Goal: Book appointment/travel/reservation

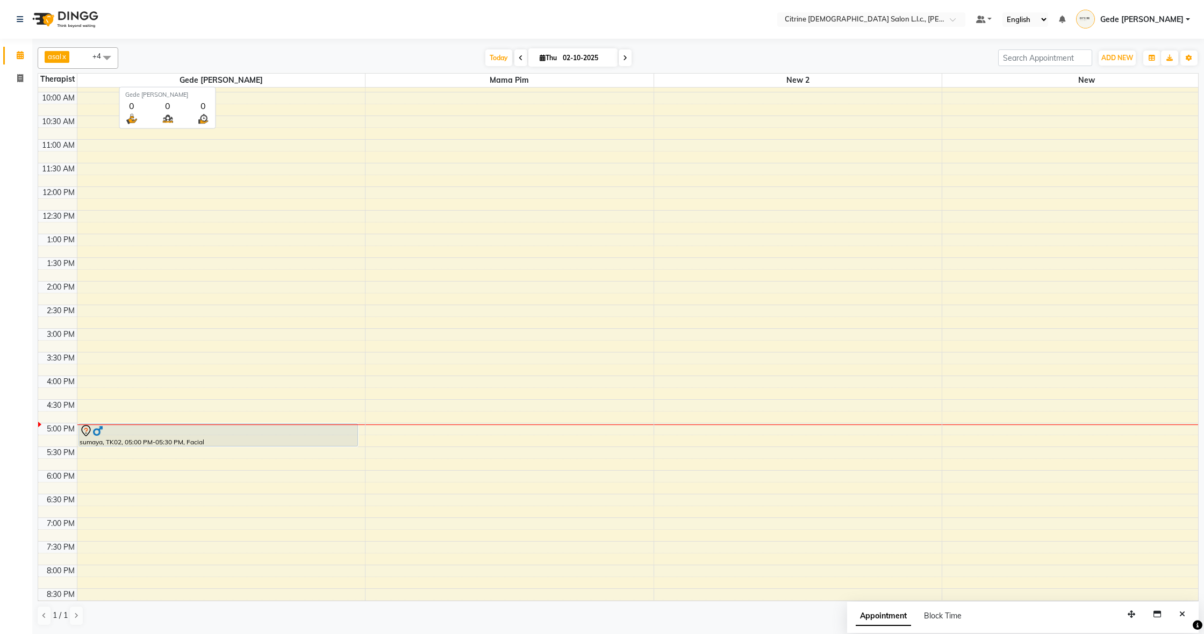
scroll to position [469, 0]
click at [627, 61] on div "Today Thu 02-10-2025" at bounding box center [558, 58] width 148 height 16
click at [623, 61] on icon at bounding box center [625, 58] width 4 height 6
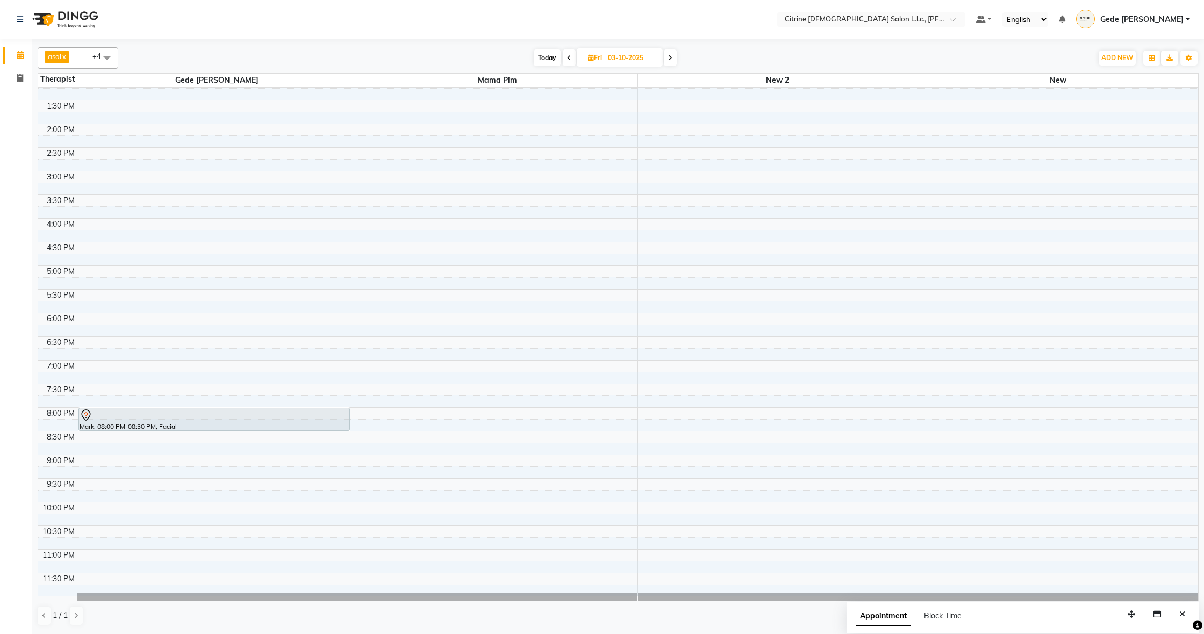
scroll to position [0, 0]
click at [553, 61] on span "Today" at bounding box center [547, 57] width 27 height 17
type input "02-10-2025"
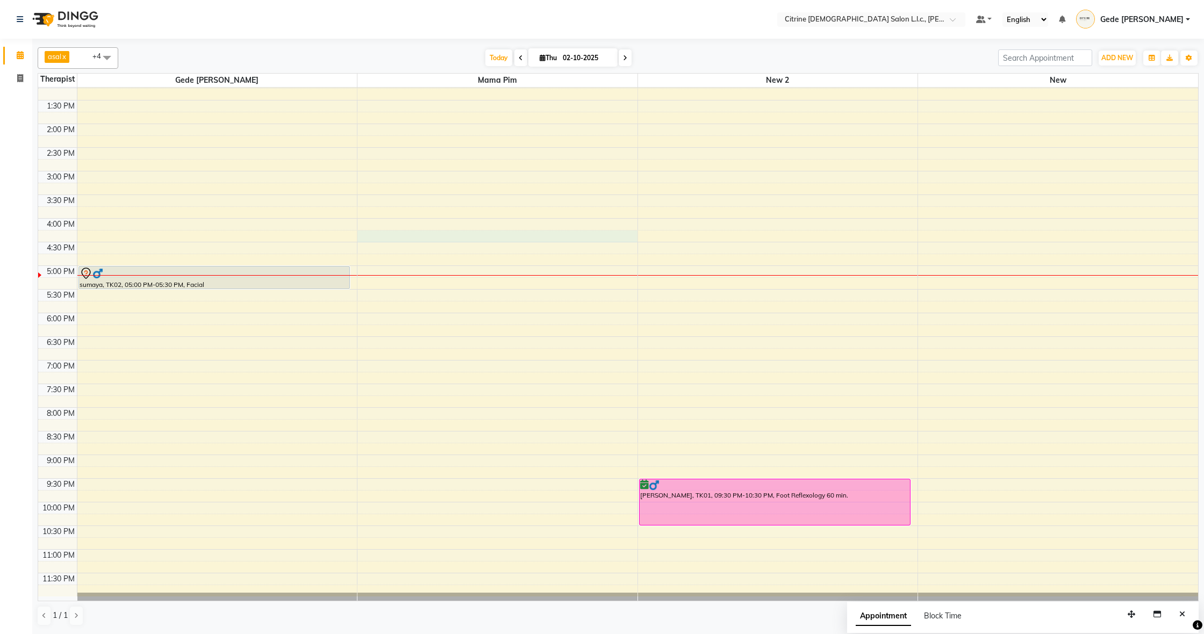
click at [397, 240] on div "12:00 AM 12:30 AM 1:00 AM 1:30 AM 2:00 AM 2:30 AM 3:00 AM 3:30 AM 4:00 AM 4:30 …" at bounding box center [618, 29] width 1160 height 1135
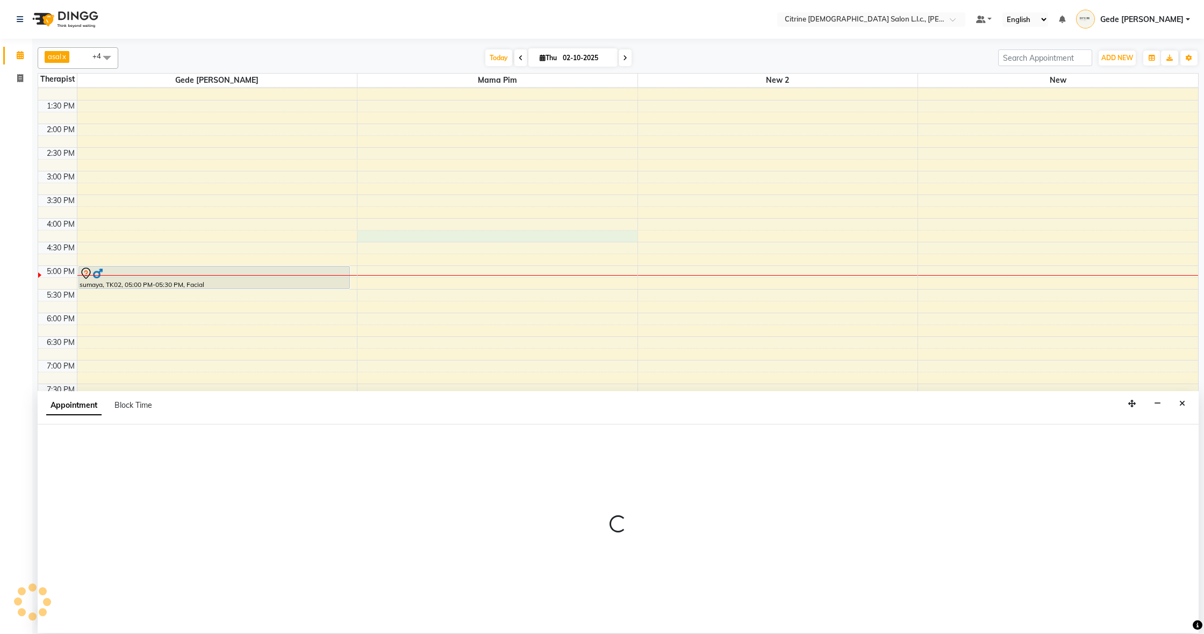
select select "70727"
select select "975"
select select "tentative"
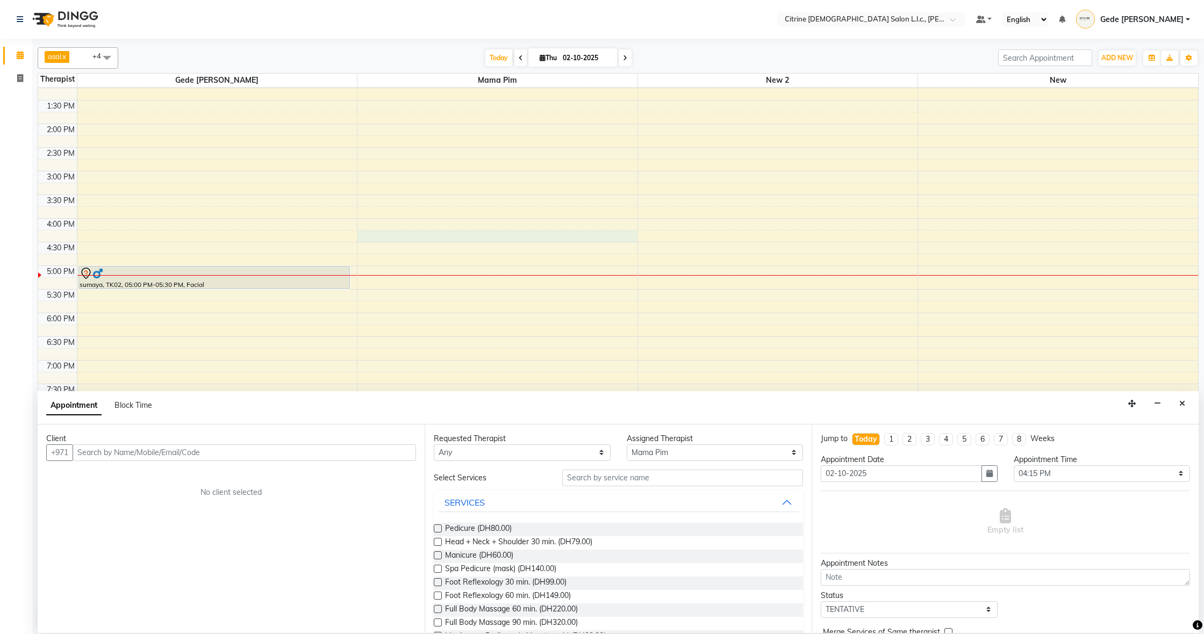
type input "a"
type input "d"
type input "a"
click at [1181, 401] on icon "Close" at bounding box center [1183, 404] width 6 height 8
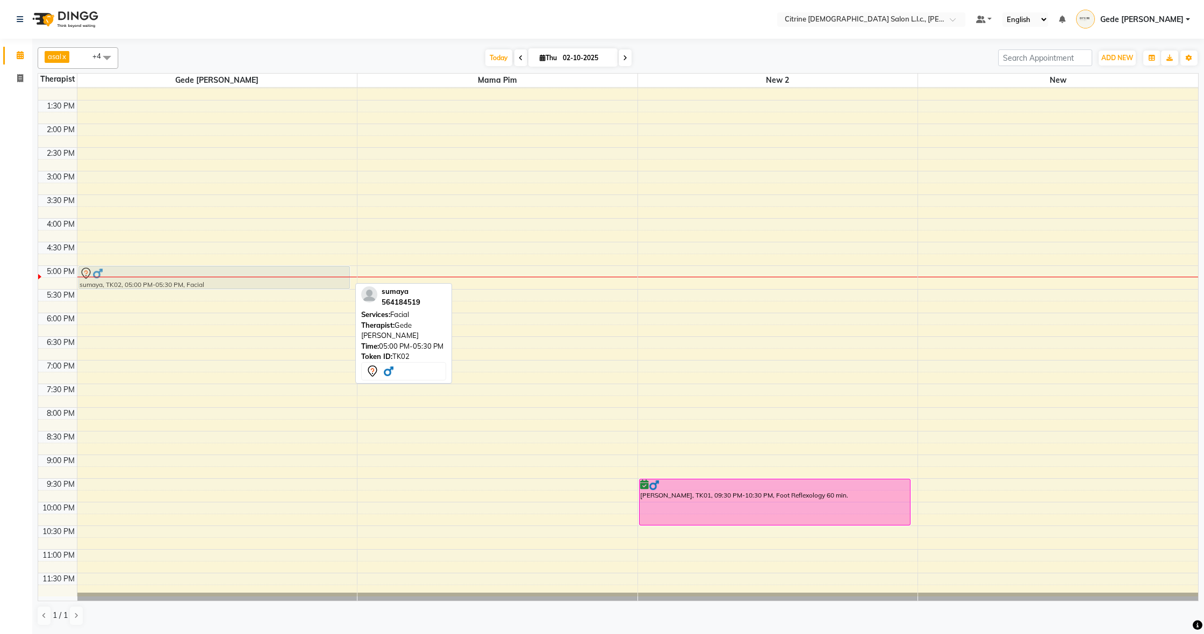
click at [175, 285] on div "sumaya, TK02, 05:00 PM-05:30 PM, Facial sumaya, TK02, 05:00 PM-05:30 PM, Facial" at bounding box center [217, 29] width 280 height 1135
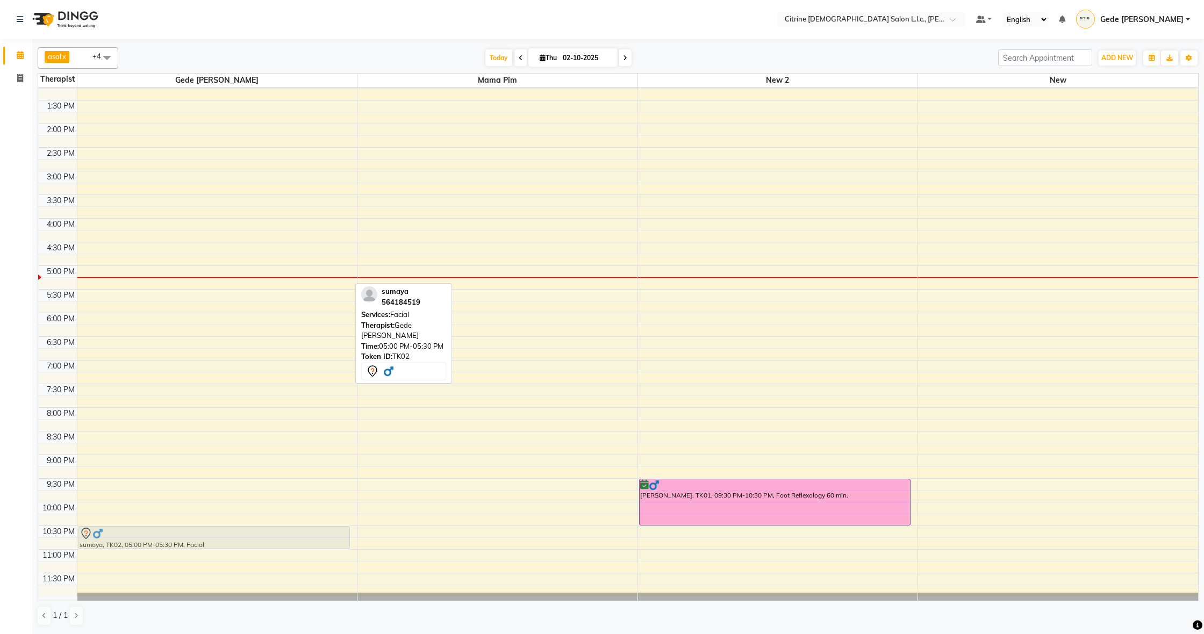
drag, startPoint x: 198, startPoint y: 280, endPoint x: 199, endPoint y: 538, distance: 258.6
click at [199, 538] on div "sumaya, TK02, 05:00 PM-05:30 PM, Facial sumaya, TK02, 05:00 PM-05:30 PM, Facial" at bounding box center [217, 29] width 280 height 1135
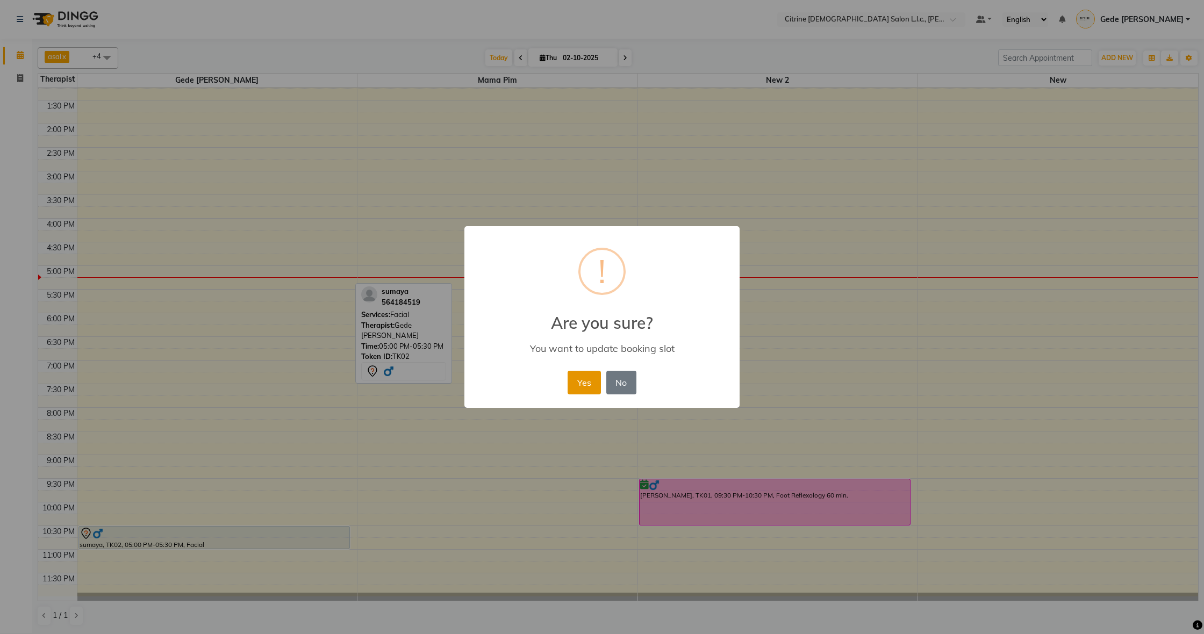
click at [573, 385] on button "Yes" at bounding box center [584, 383] width 33 height 24
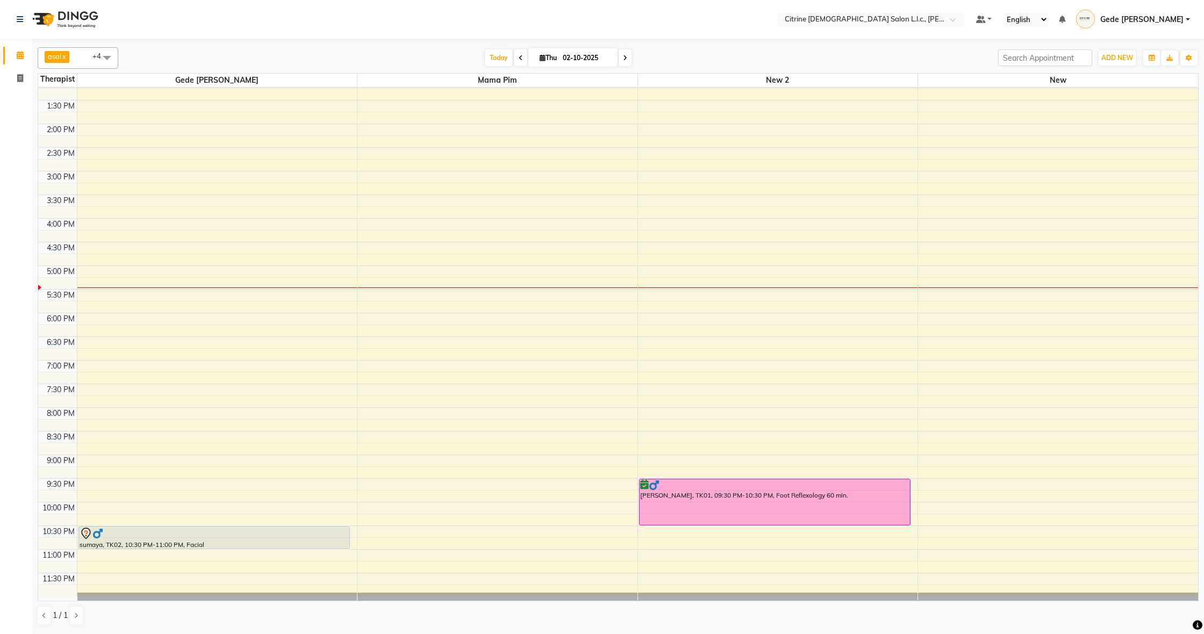
click at [226, 273] on div "12:00 AM 12:30 AM 1:00 AM 1:30 AM 2:00 AM 2:30 AM 3:00 AM 3:30 AM 4:00 AM 4:30 …" at bounding box center [618, 29] width 1160 height 1135
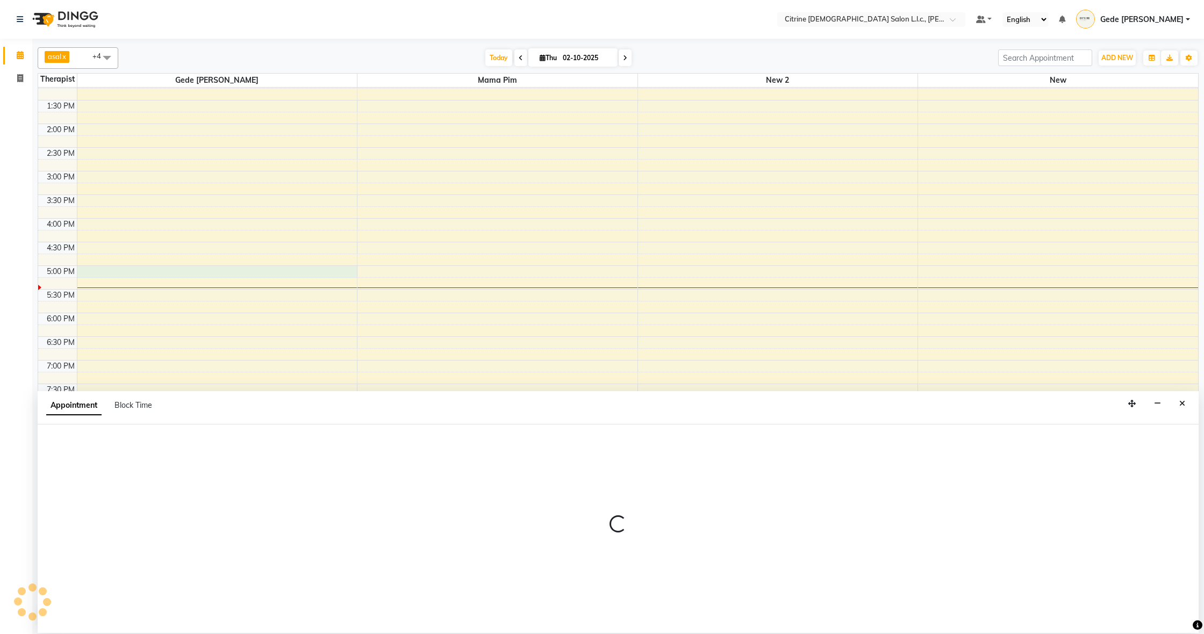
scroll to position [0, 1]
select select "70726"
select select "1020"
select select "tentative"
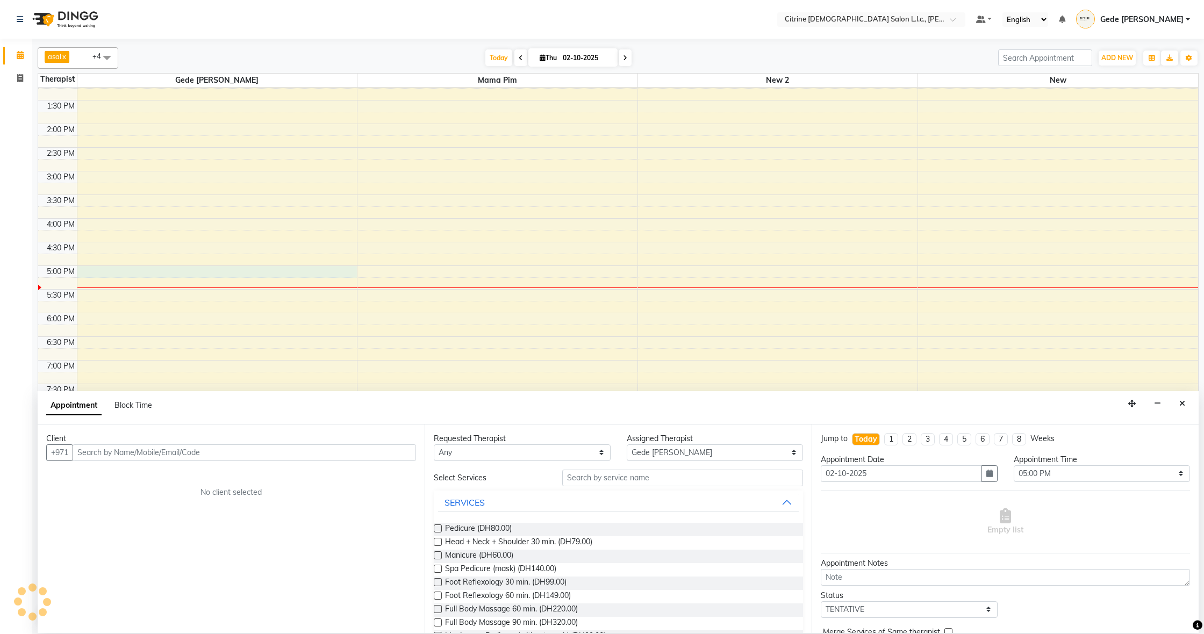
scroll to position [0, 0]
click at [477, 274] on div "12:00 AM 12:30 AM 1:00 AM 1:30 AM 2:00 AM 2:30 AM 3:00 AM 3:30 AM 4:00 AM 4:30 …" at bounding box center [618, 29] width 1160 height 1135
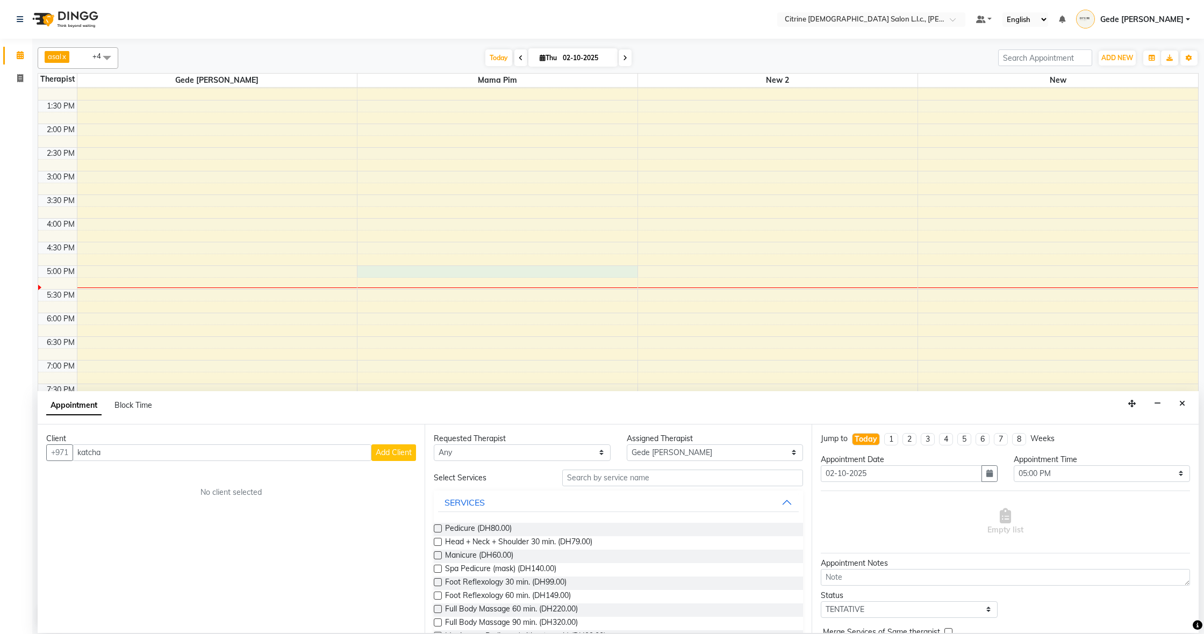
type input "katcha"
click at [383, 453] on span "Add Client" at bounding box center [394, 453] width 36 height 10
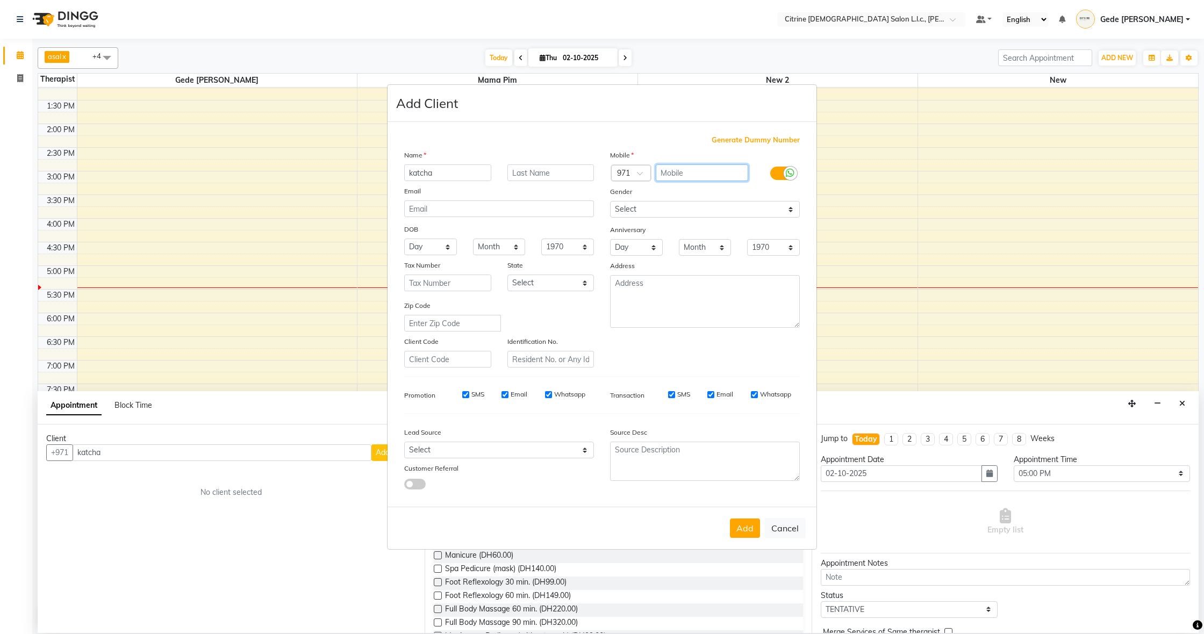
click at [679, 172] on input "text" at bounding box center [702, 173] width 93 height 17
type input "552792826"
click at [752, 533] on button "Add" at bounding box center [745, 528] width 30 height 19
type input "552792826"
select select
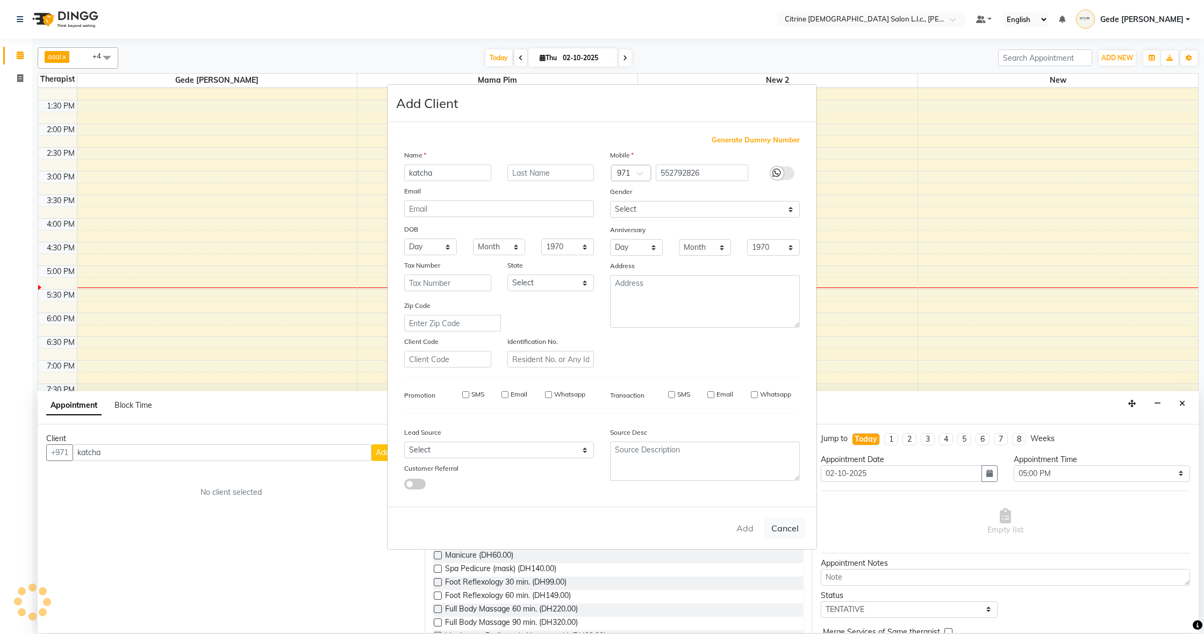
select select
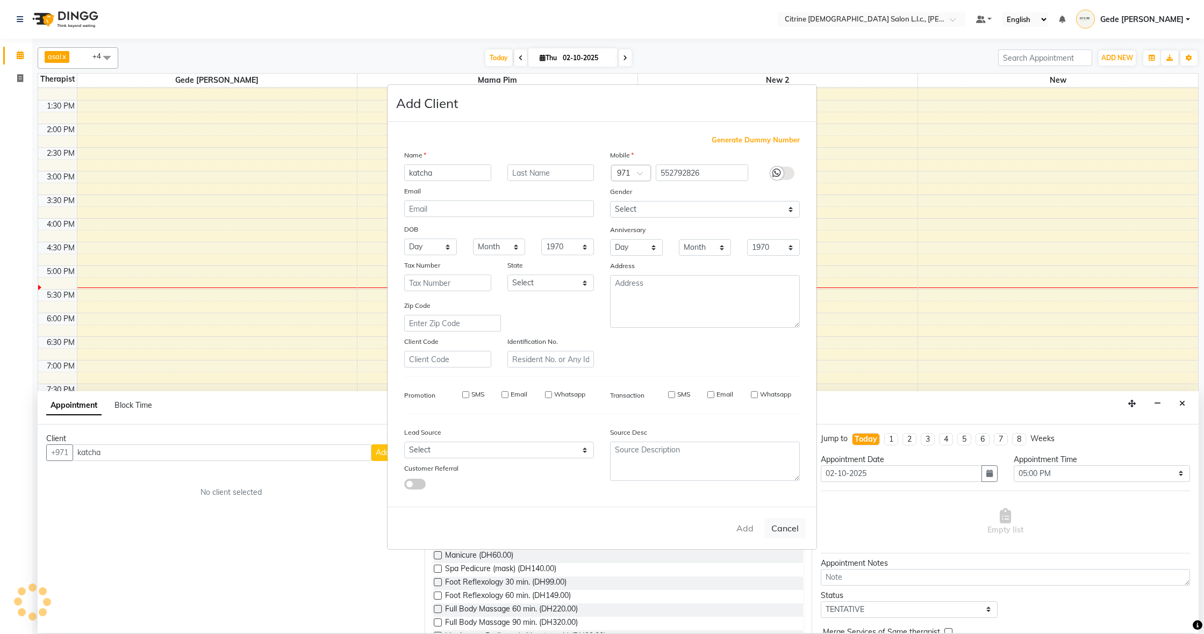
select select
checkbox input "false"
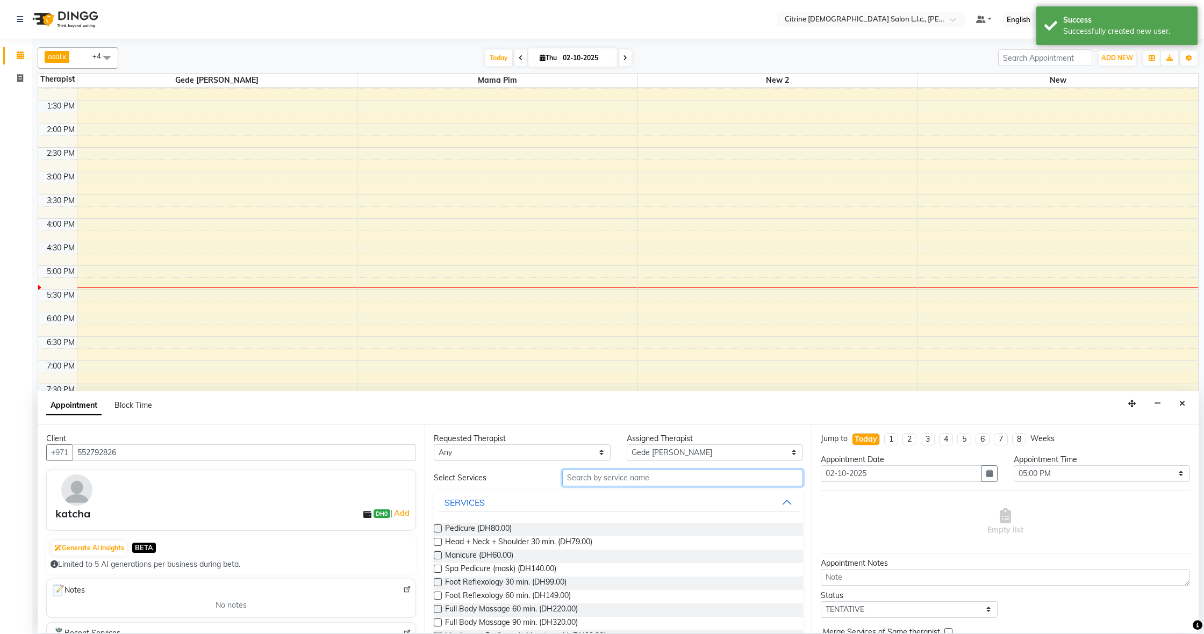
click at [669, 478] on input "text" at bounding box center [682, 478] width 241 height 17
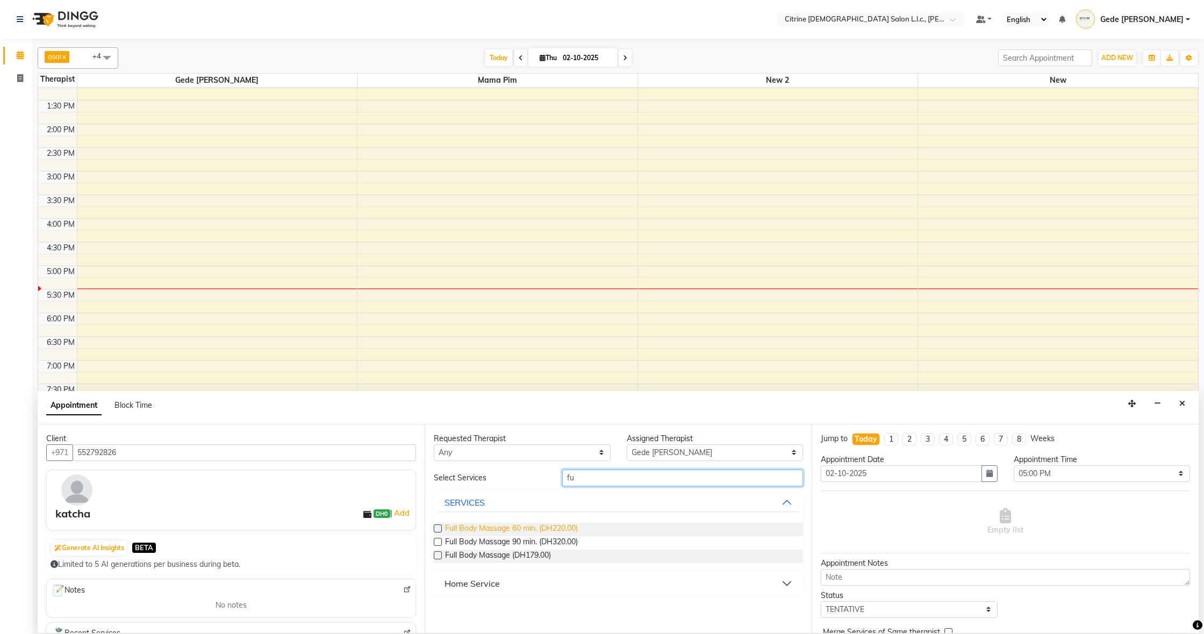
type input "fu"
click at [562, 531] on span "Full Body Massage 60 min. (DH220.00)" at bounding box center [511, 529] width 133 height 13
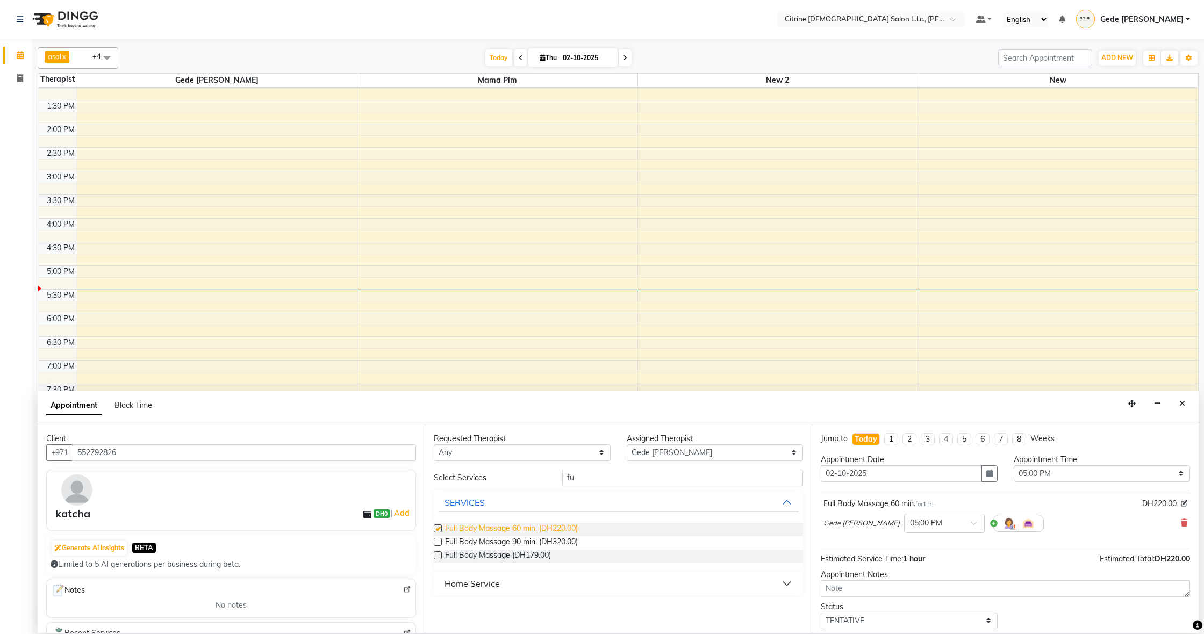
checkbox input "false"
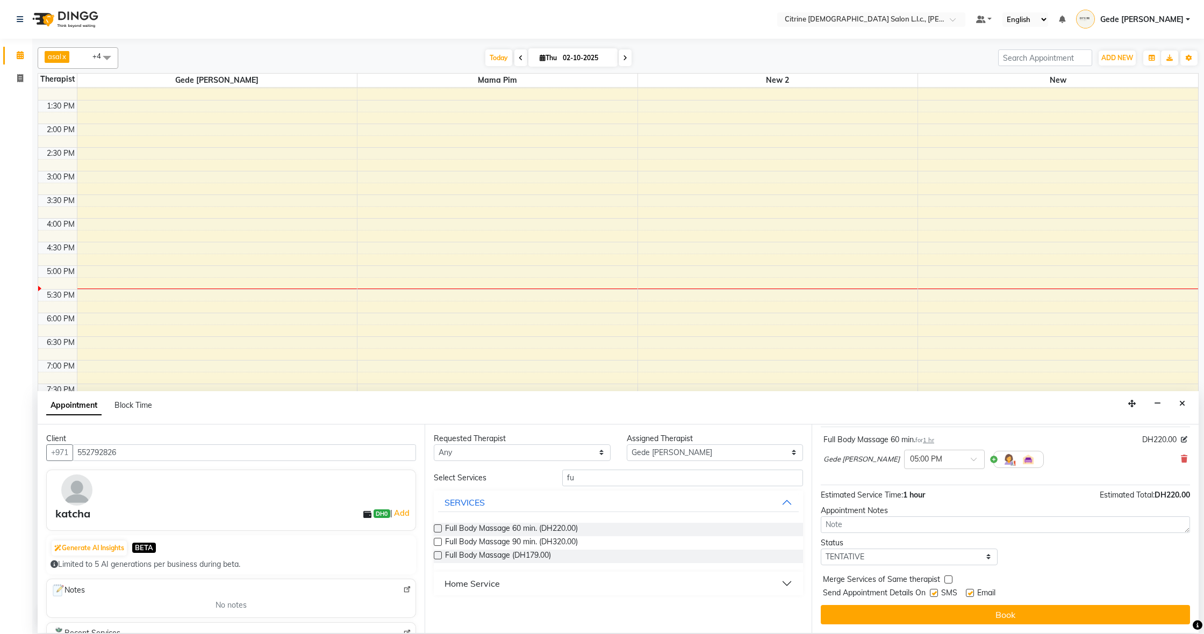
scroll to position [64, 0]
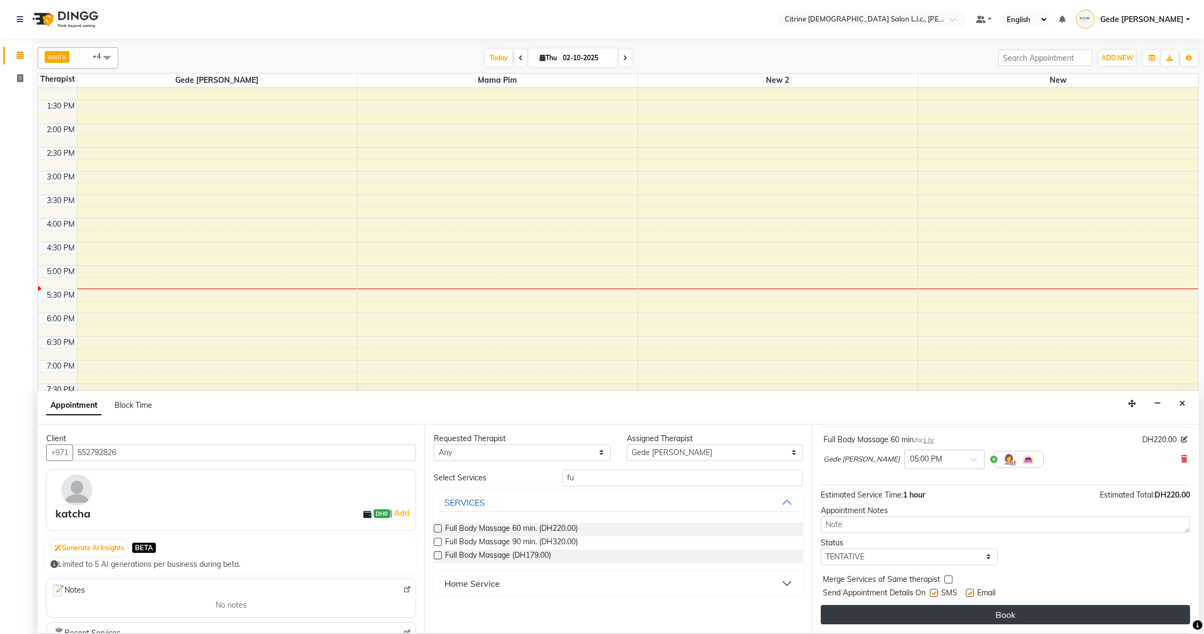
click at [998, 622] on button "Book" at bounding box center [1005, 614] width 369 height 19
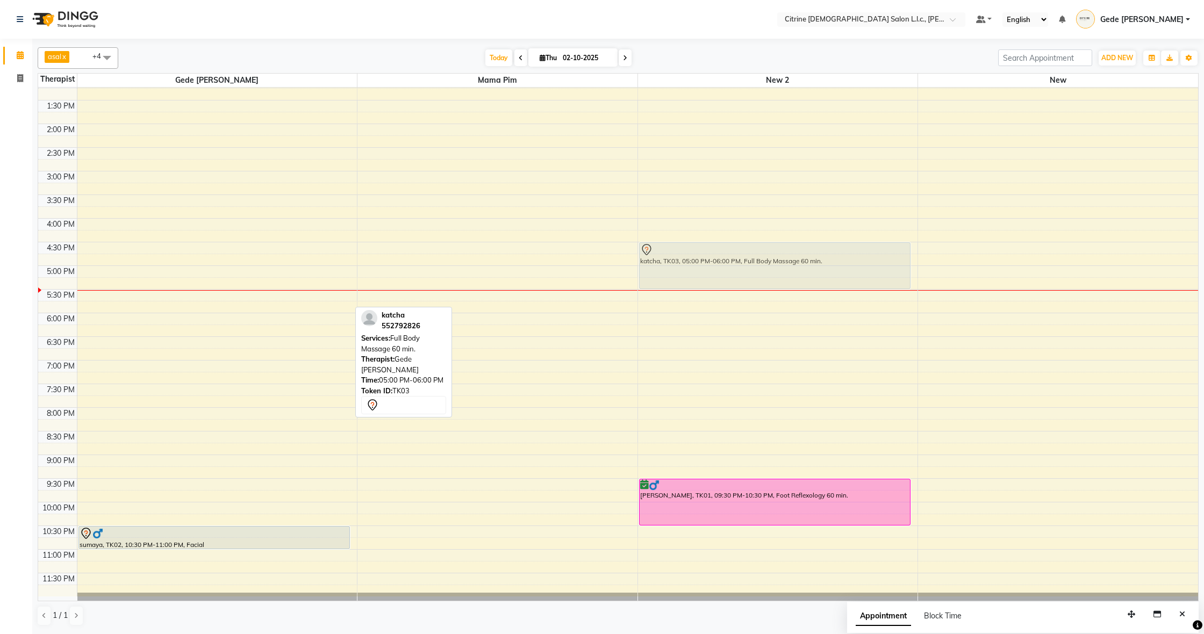
drag, startPoint x: 244, startPoint y: 299, endPoint x: 748, endPoint y: 279, distance: 504.7
click at [748, 279] on tr "katcha, TK03, 05:00 PM-06:00 PM, Full Body Massage 60 min. sumaya, TK02, 10:30 …" at bounding box center [618, 29] width 1160 height 1135
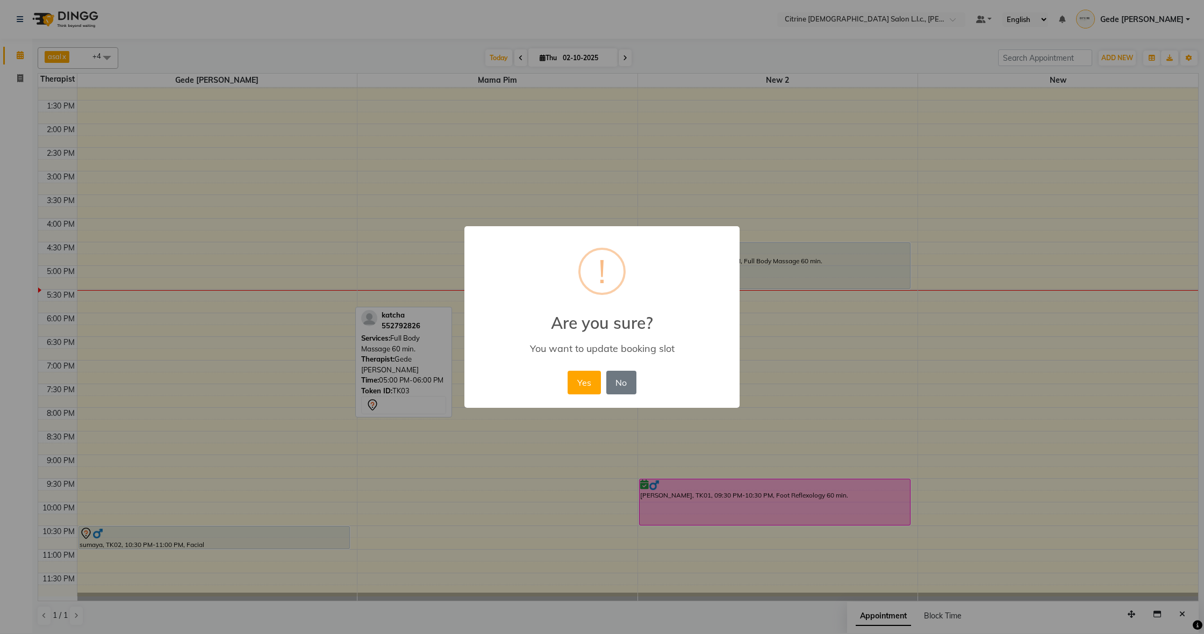
drag, startPoint x: 576, startPoint y: 389, endPoint x: 591, endPoint y: 385, distance: 15.0
click at [584, 389] on button "Yes" at bounding box center [584, 383] width 33 height 24
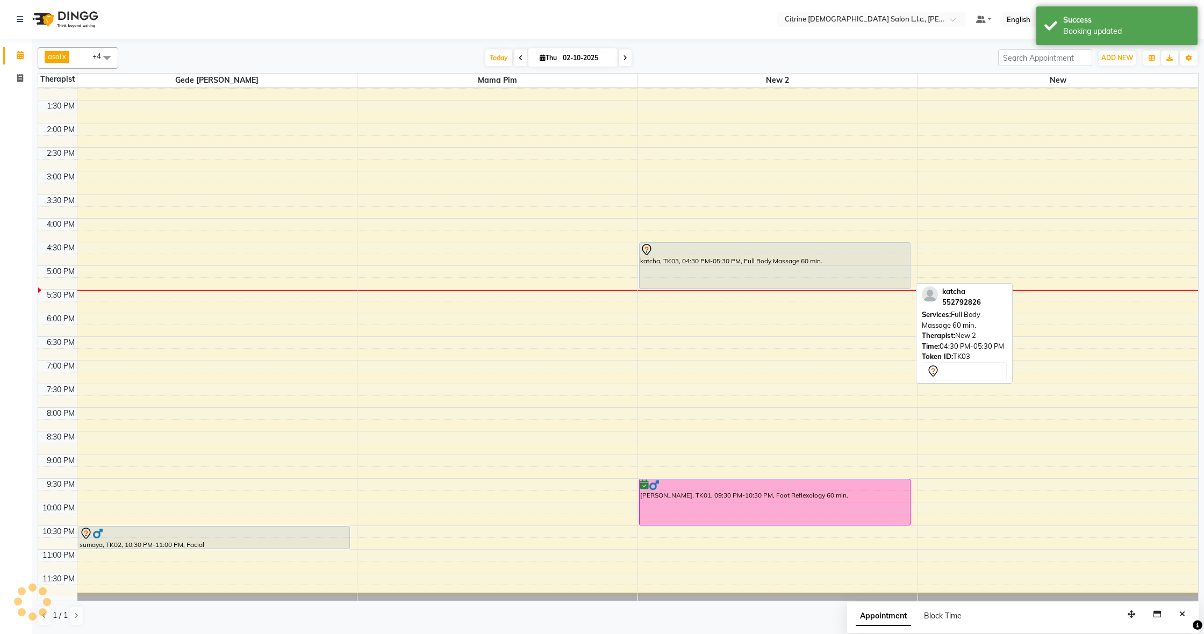
click at [786, 267] on div "katcha, TK03, 04:30 PM-05:30 PM, Full Body Massage 60 min." at bounding box center [775, 266] width 271 height 46
click at [786, 270] on div "katcha, TK03, 04:30 PM-05:30 PM, Full Body Massage 60 min." at bounding box center [775, 266] width 271 height 46
select select "7"
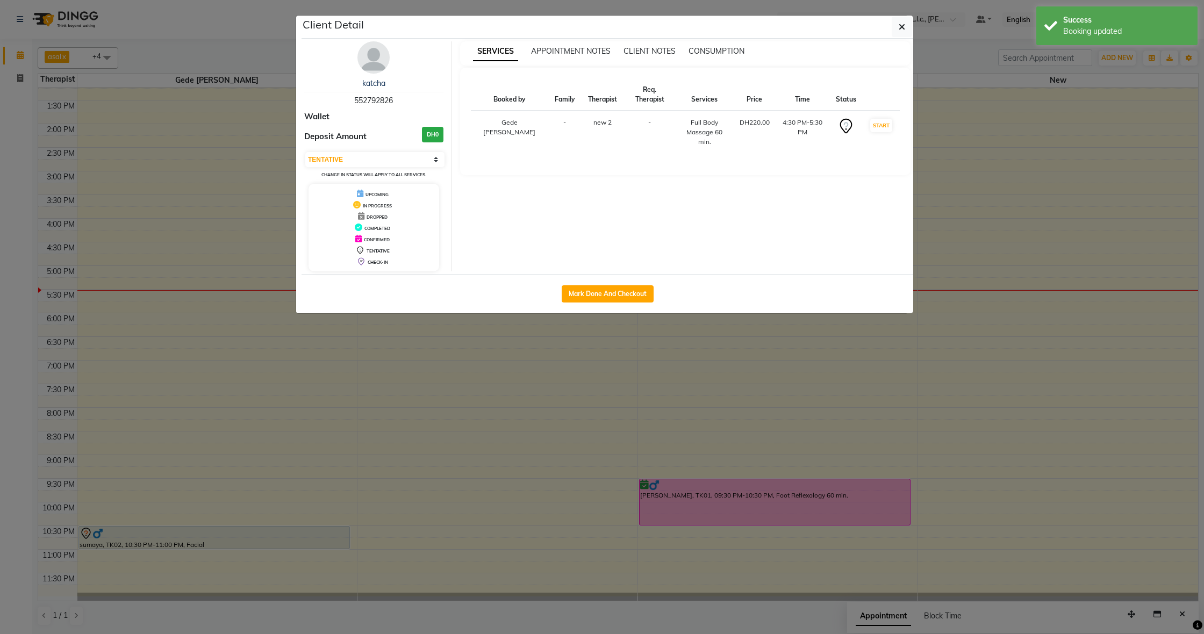
click at [610, 299] on button "Mark Done And Checkout" at bounding box center [608, 293] width 92 height 17
select select "service"
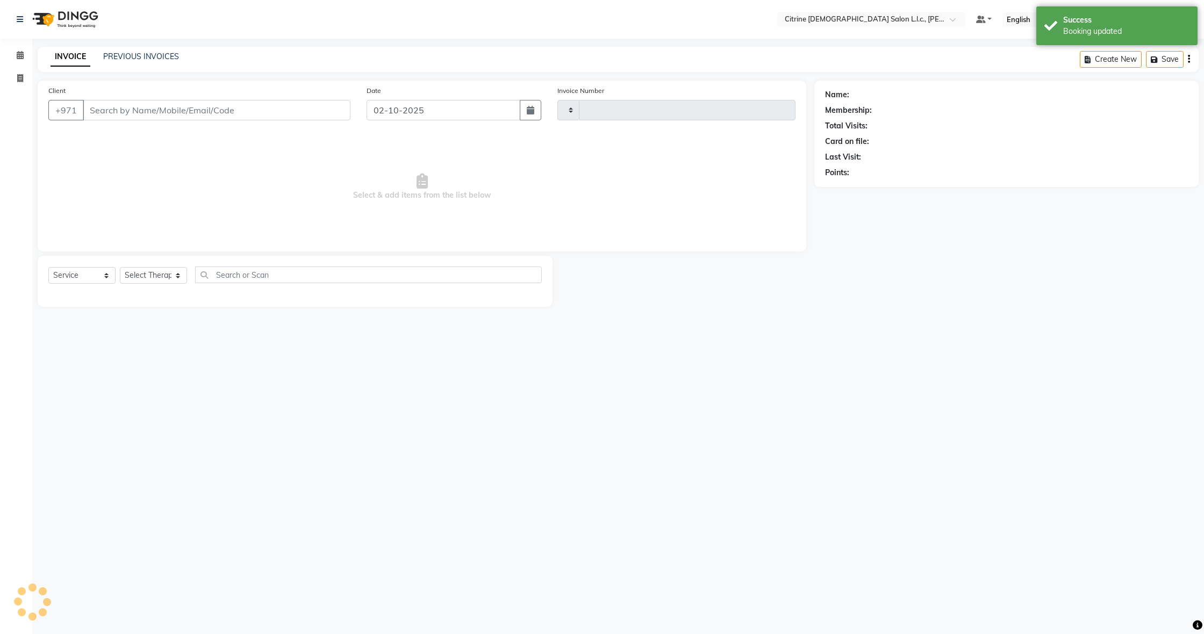
type input "0585"
select select "7896"
type input "552792826"
select select "88909"
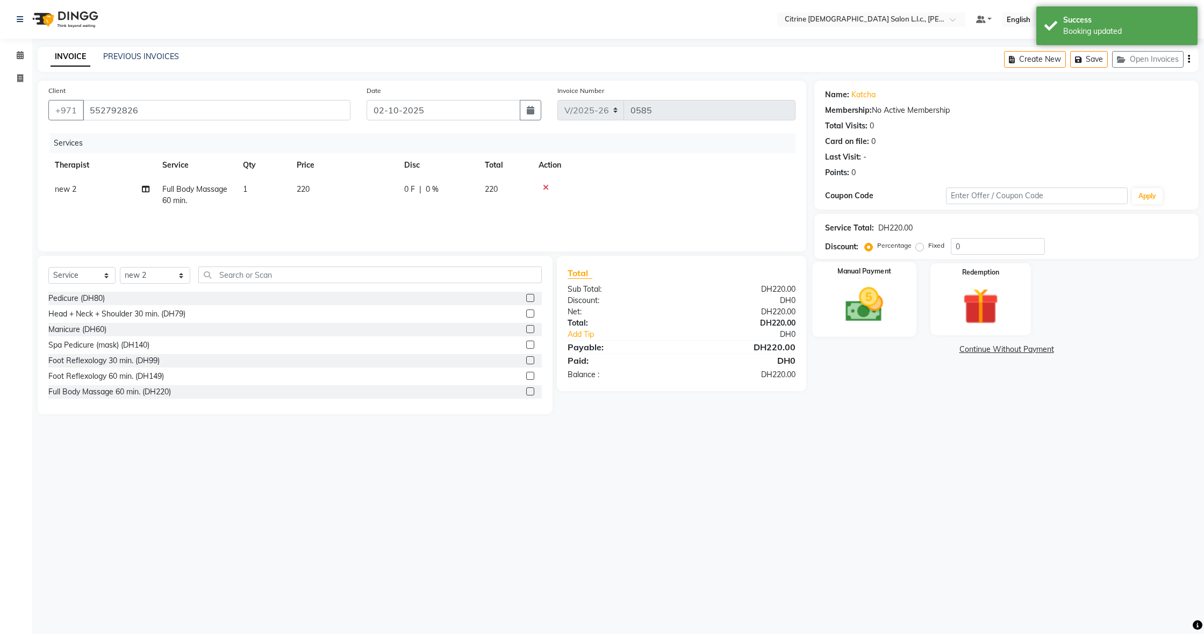
click at [844, 322] on img at bounding box center [864, 305] width 61 height 44
click at [910, 352] on span "CARD" at bounding box center [903, 350] width 23 height 12
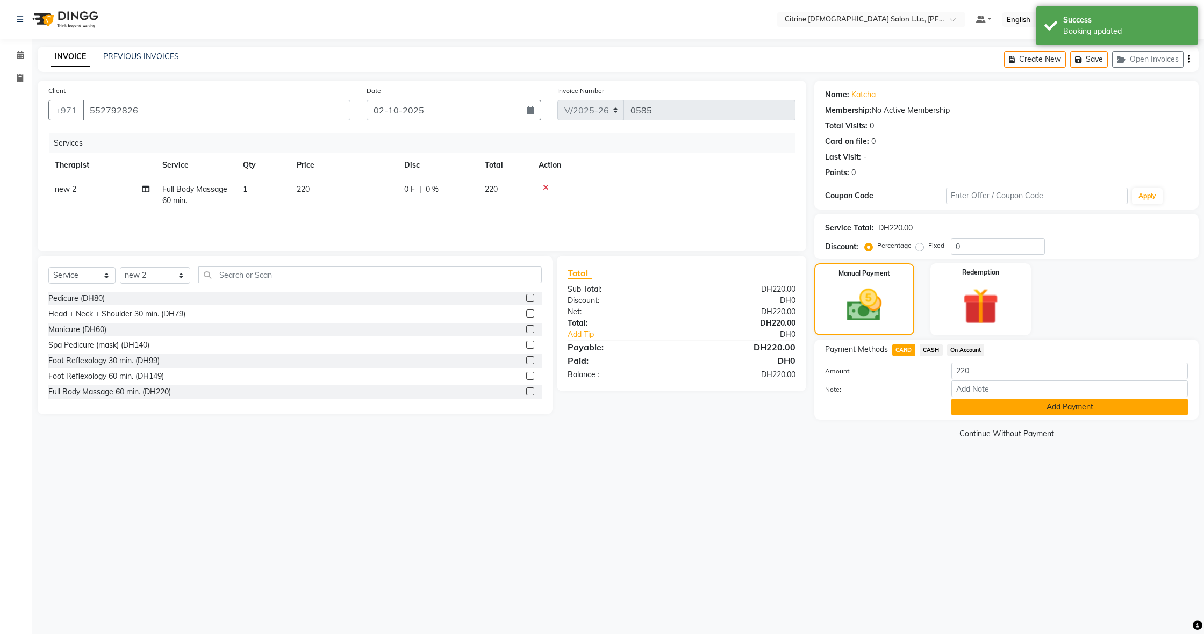
click at [969, 403] on button "Add Payment" at bounding box center [1070, 407] width 237 height 17
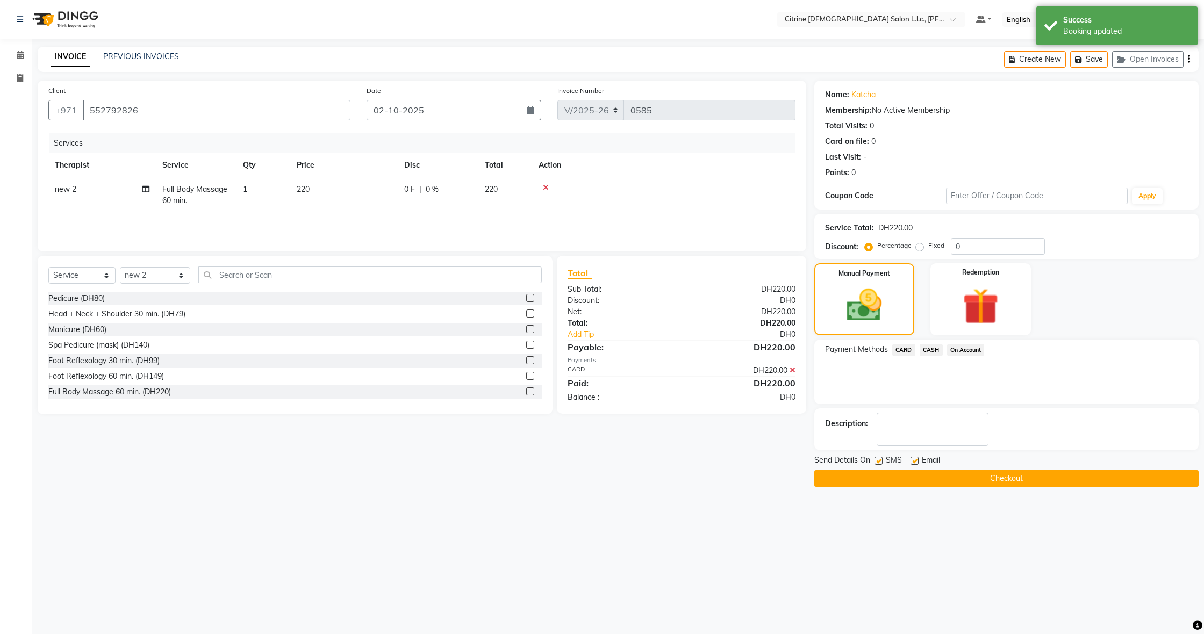
click at [933, 496] on main "INVOICE PREVIOUS INVOICES Create New Save Open Invoices Client [PHONE_NUMBER] D…" at bounding box center [618, 275] width 1172 height 456
click at [943, 479] on button "Checkout" at bounding box center [1007, 478] width 384 height 17
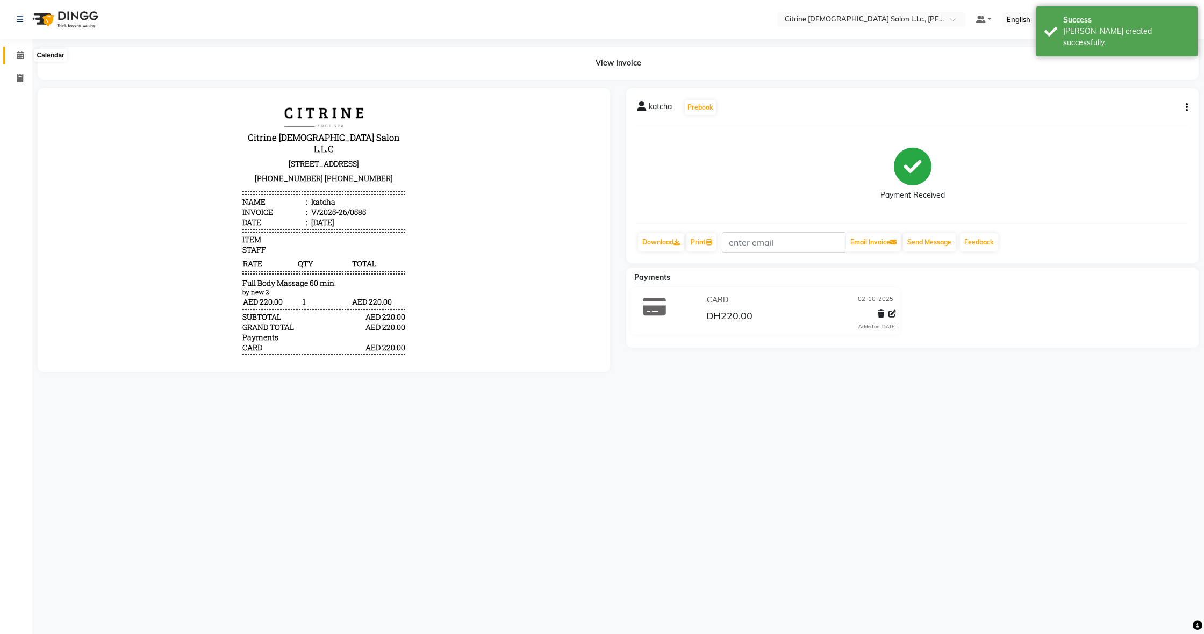
click at [19, 55] on icon at bounding box center [20, 55] width 7 height 8
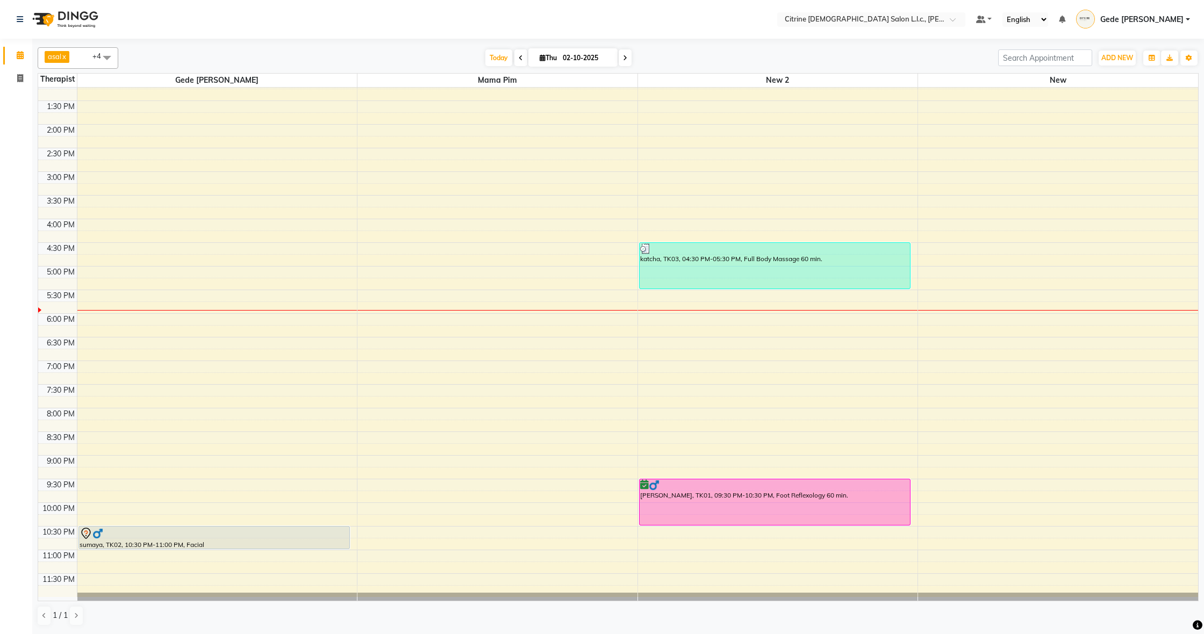
click at [519, 56] on icon at bounding box center [521, 58] width 4 height 6
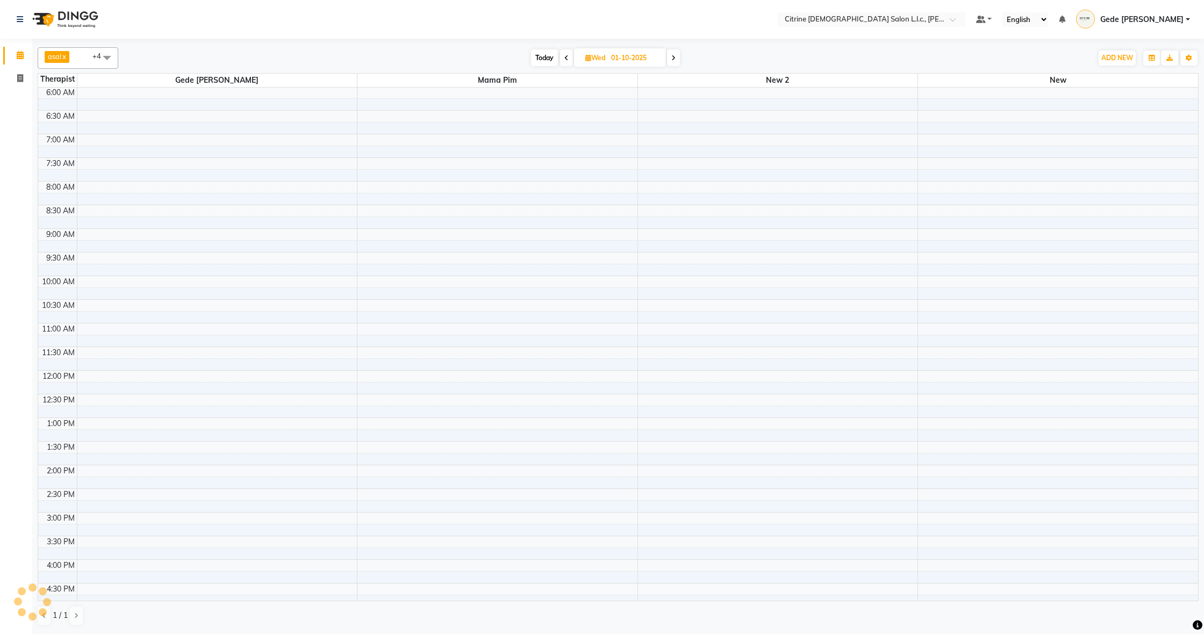
scroll to position [621, 0]
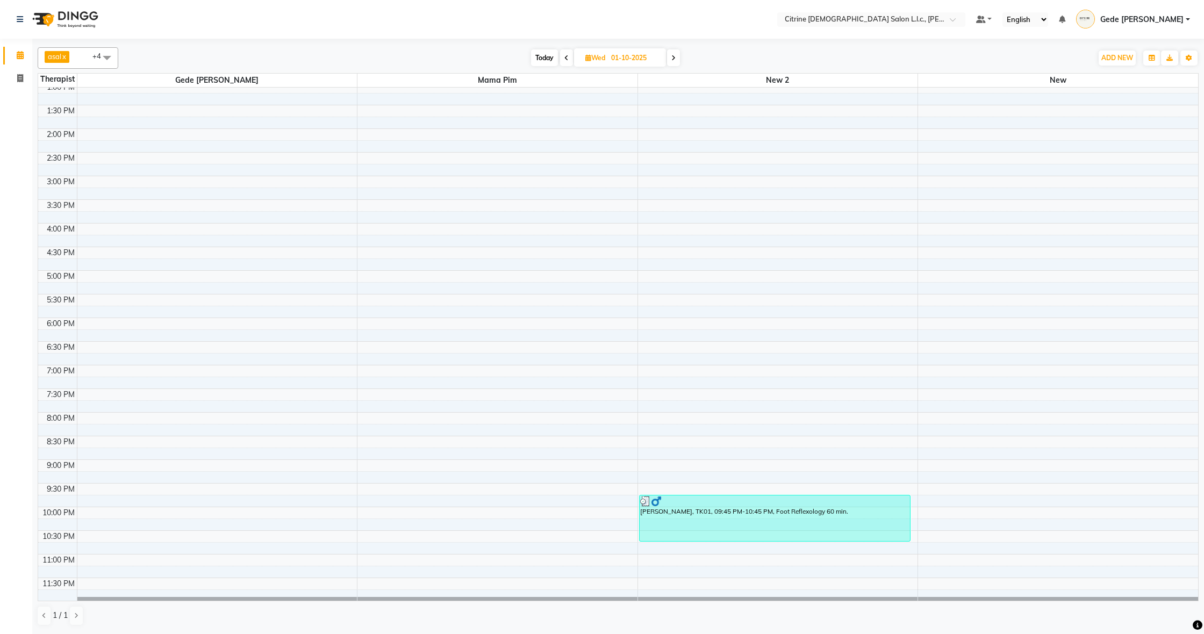
click at [568, 60] on span at bounding box center [566, 57] width 13 height 17
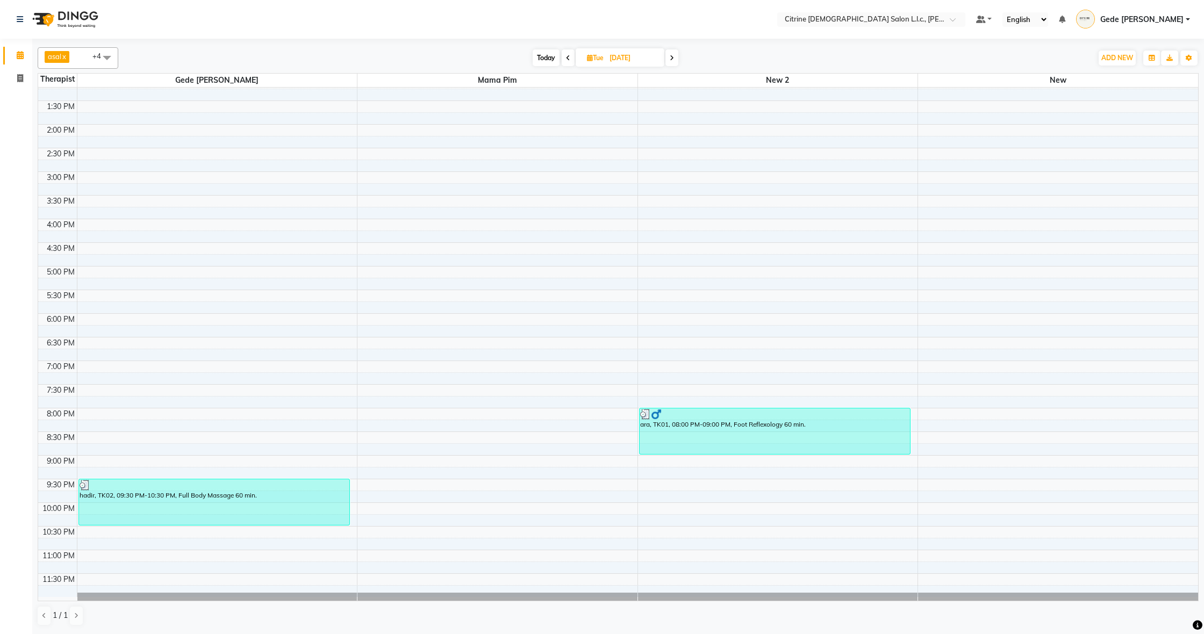
scroll to position [0, 0]
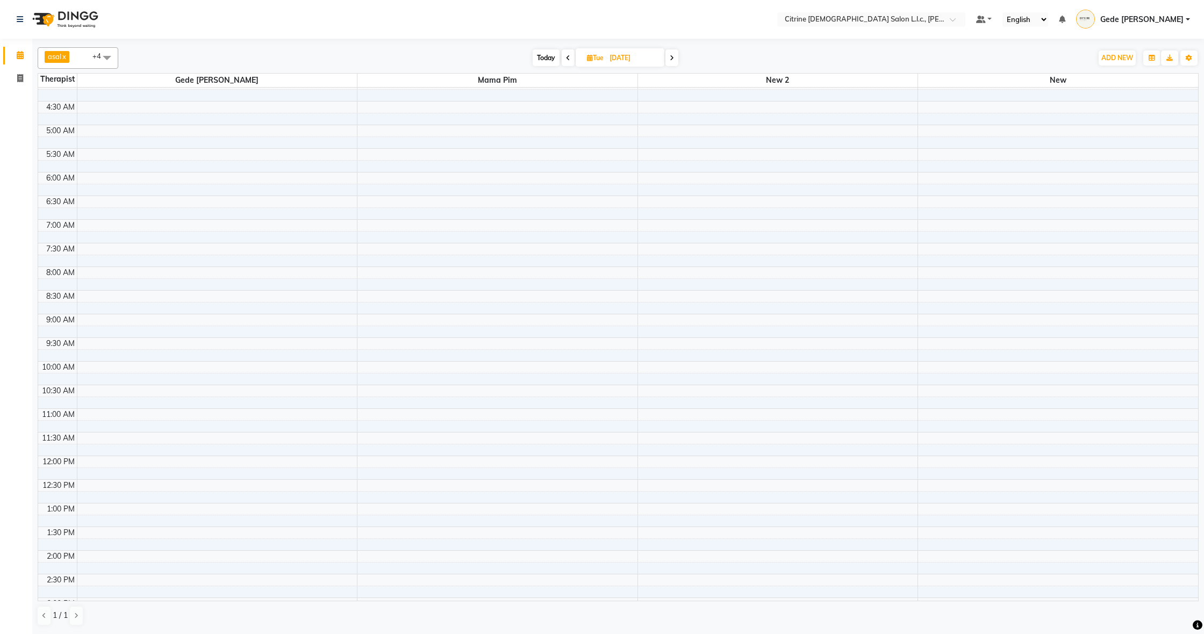
click at [674, 59] on icon at bounding box center [672, 58] width 4 height 6
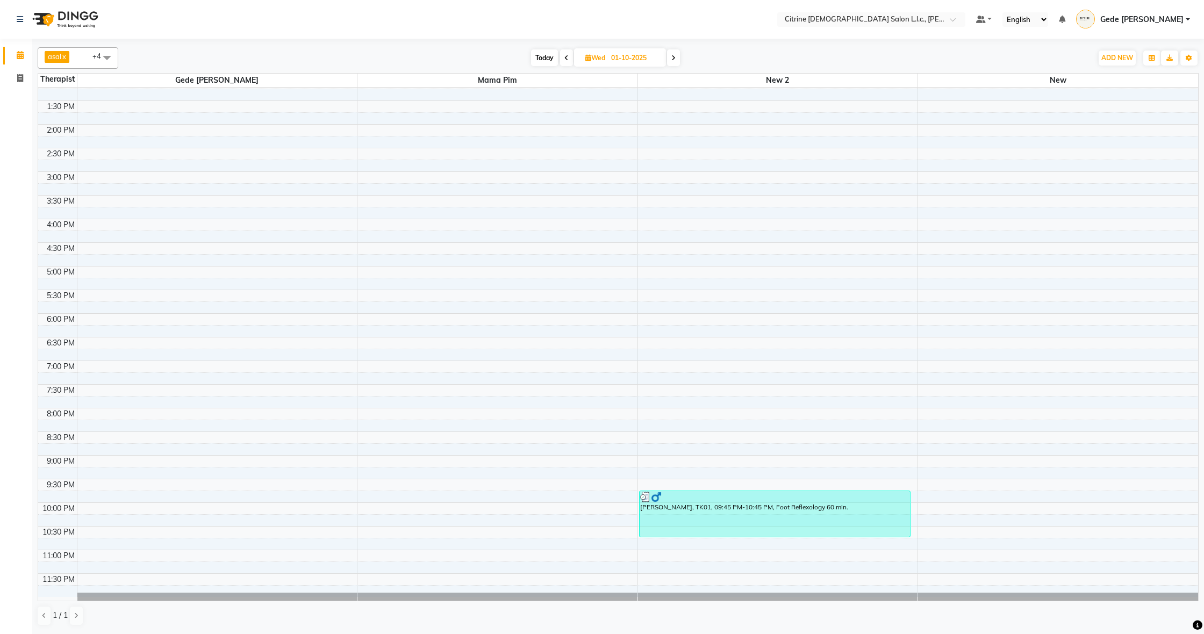
scroll to position [625, 0]
click at [676, 58] on icon at bounding box center [674, 58] width 4 height 6
type input "02-10-2025"
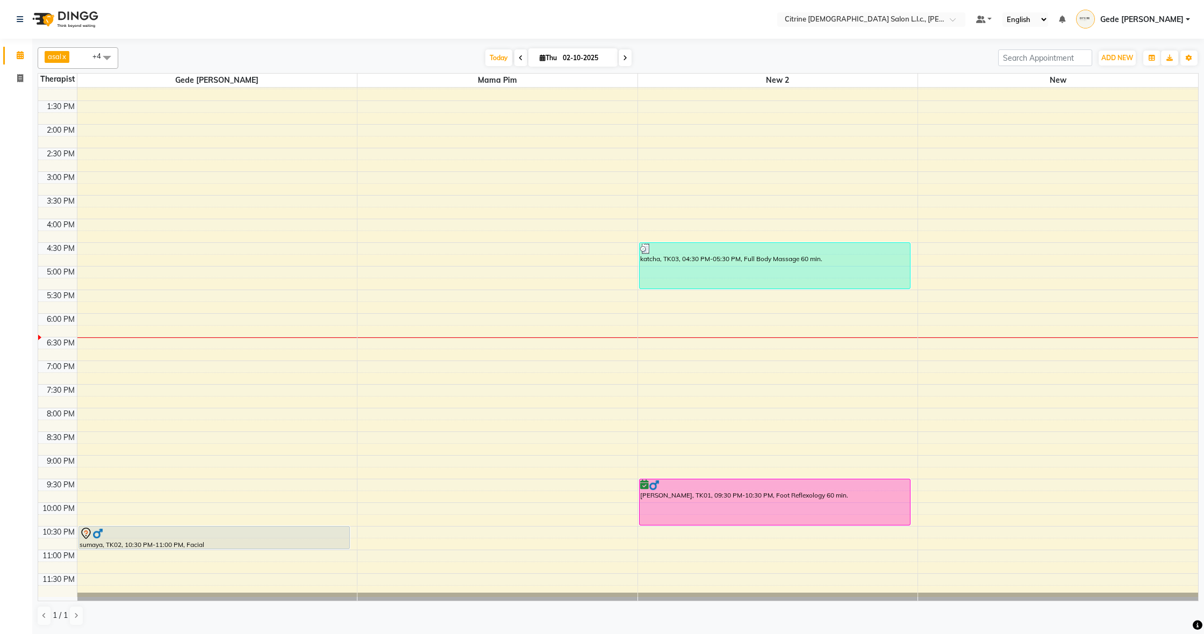
click at [551, 57] on span "Thu" at bounding box center [548, 58] width 23 height 8
select select "10"
select select "2025"
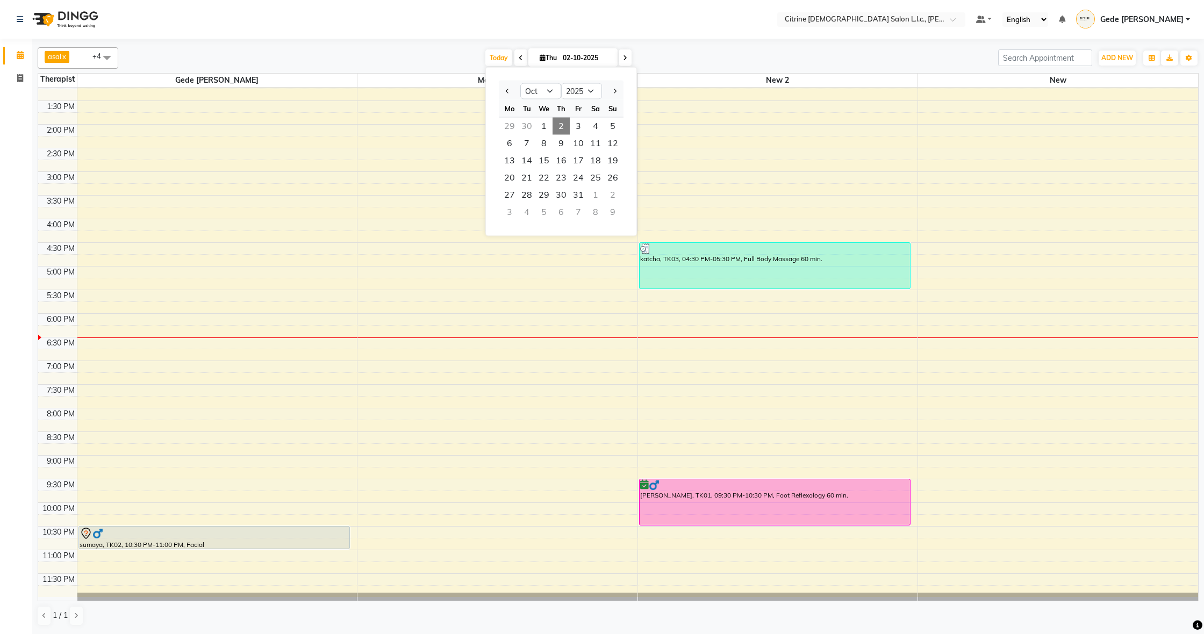
click at [519, 23] on nav "Select Location × Citrine [DEMOGRAPHIC_DATA] Salon L.l.c., [PERSON_NAME] Defaul…" at bounding box center [602, 19] width 1204 height 39
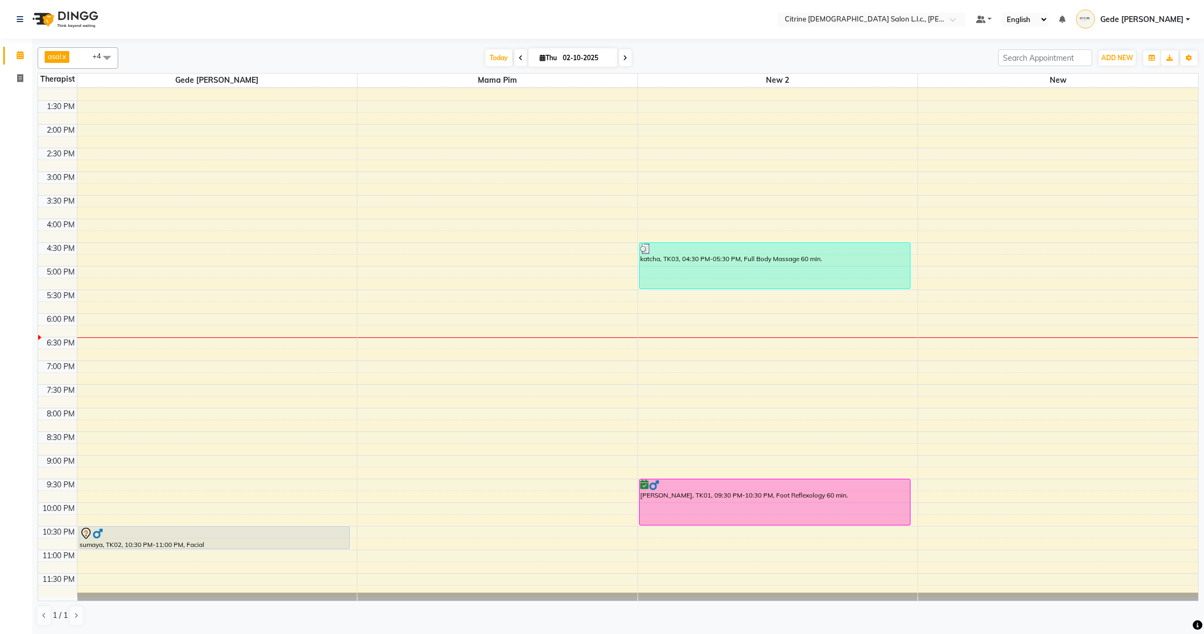
click at [519, 59] on icon at bounding box center [521, 58] width 4 height 6
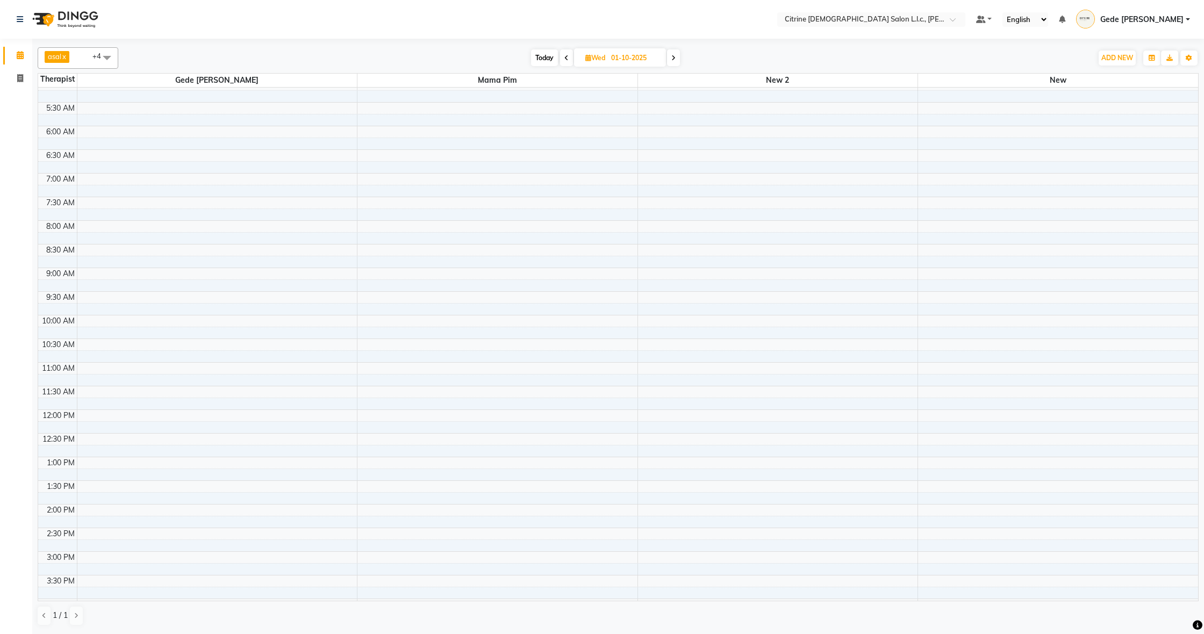
scroll to position [0, 0]
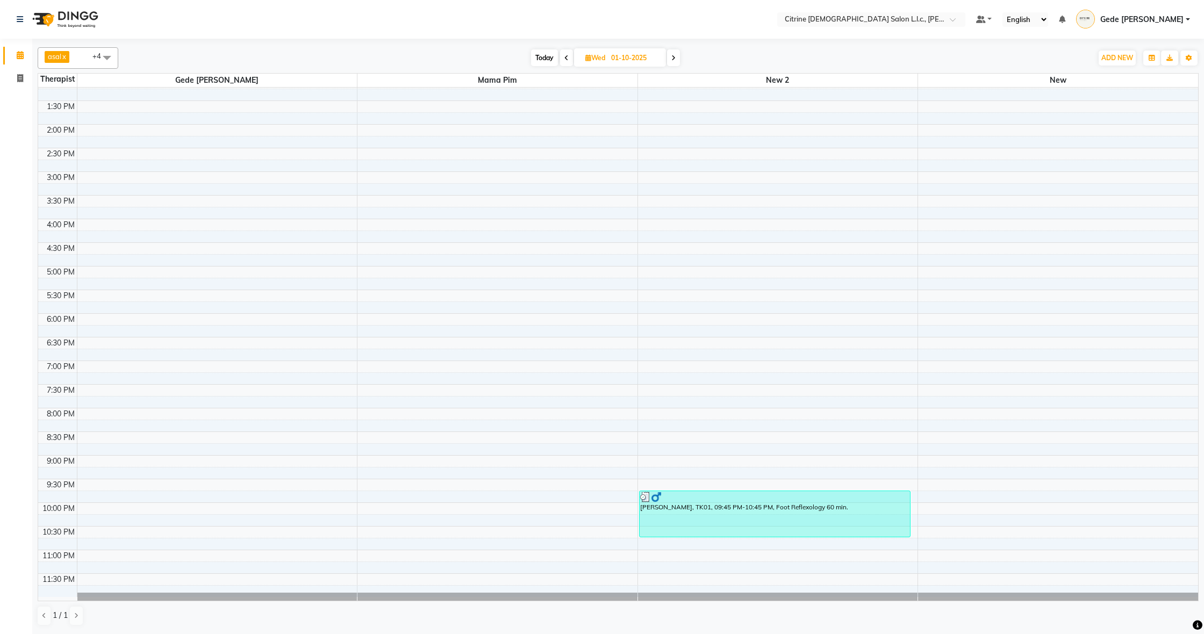
click at [676, 59] on icon at bounding box center [674, 58] width 4 height 6
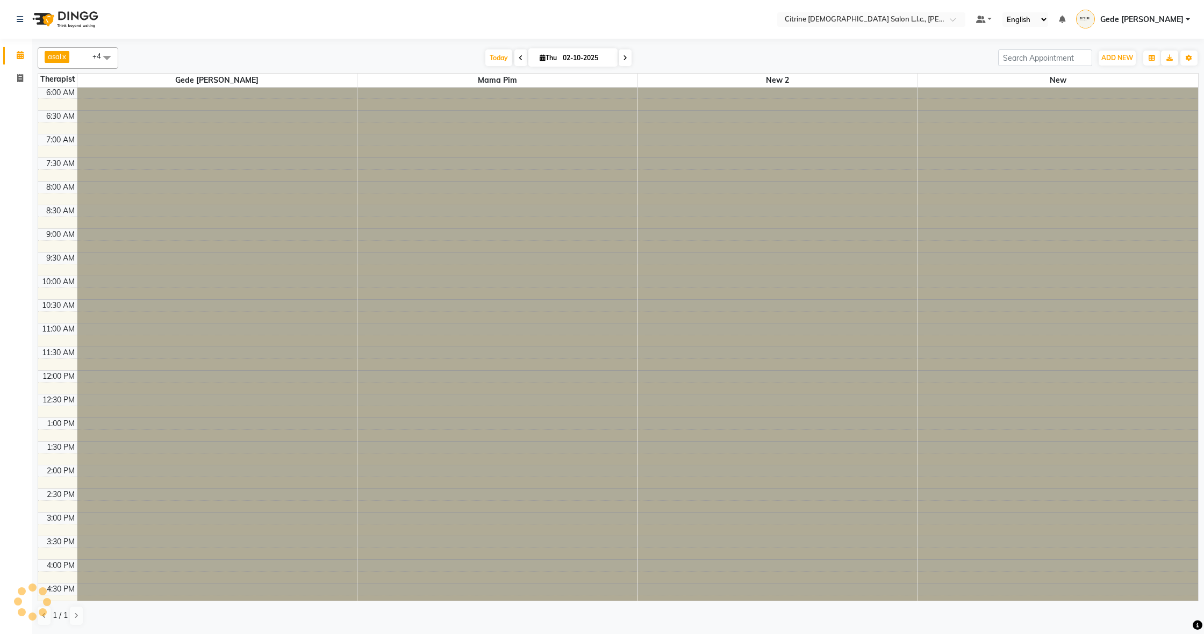
scroll to position [621, 0]
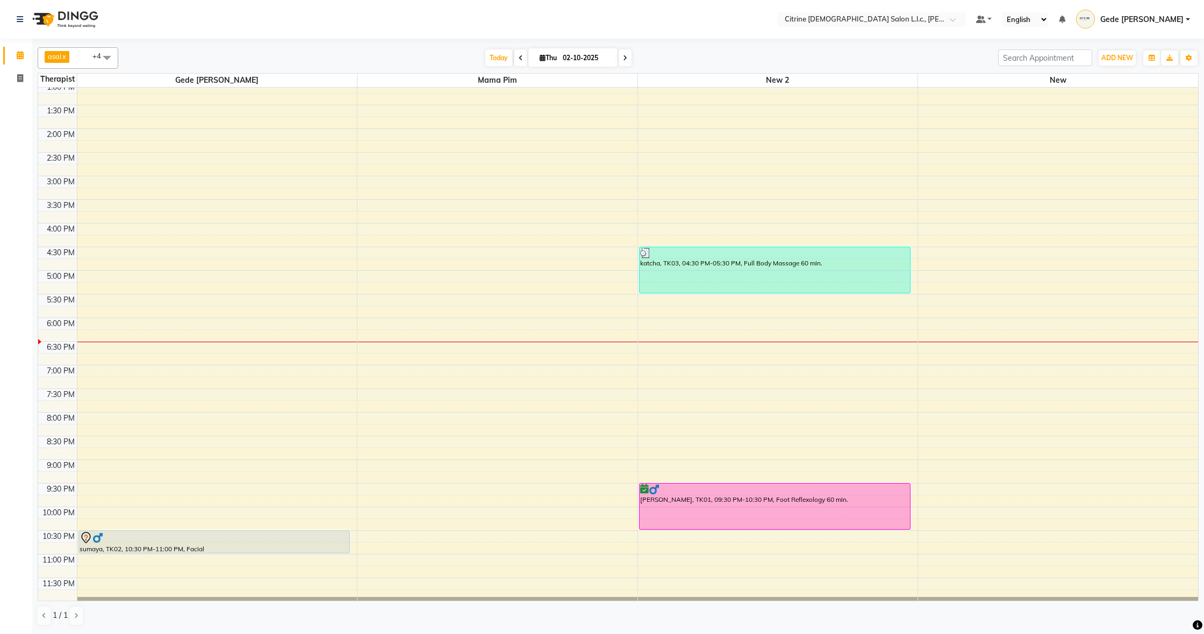
click at [624, 58] on span at bounding box center [625, 57] width 13 height 17
type input "03-10-2025"
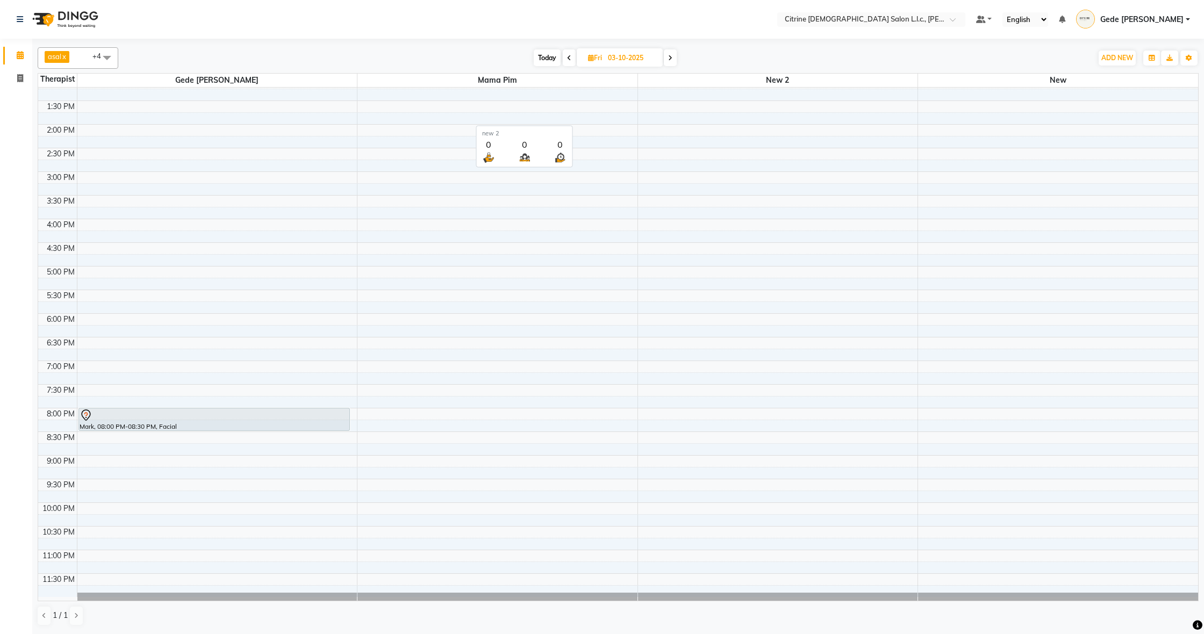
scroll to position [625, 0]
click at [606, 58] on input "03-10-2025" at bounding box center [632, 58] width 54 height 16
select select "10"
select select "2025"
click at [560, 92] on button "Previous month" at bounding box center [557, 91] width 9 height 17
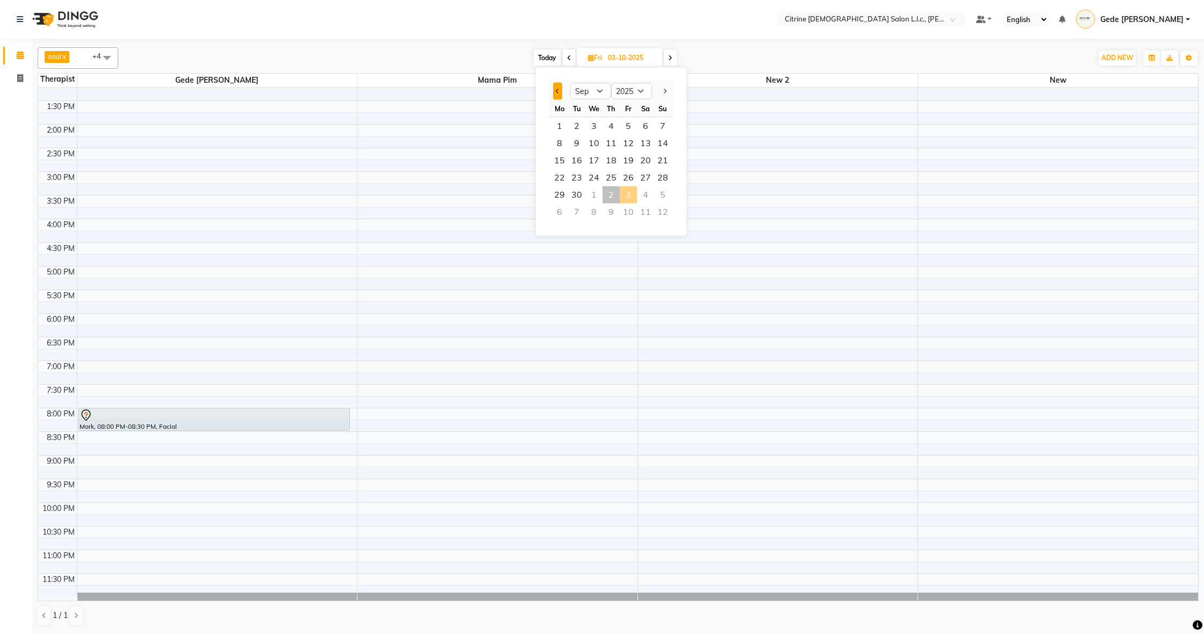
click at [560, 92] on button "Previous month" at bounding box center [557, 91] width 9 height 17
select select "8"
click at [630, 132] on span "1" at bounding box center [628, 126] width 17 height 17
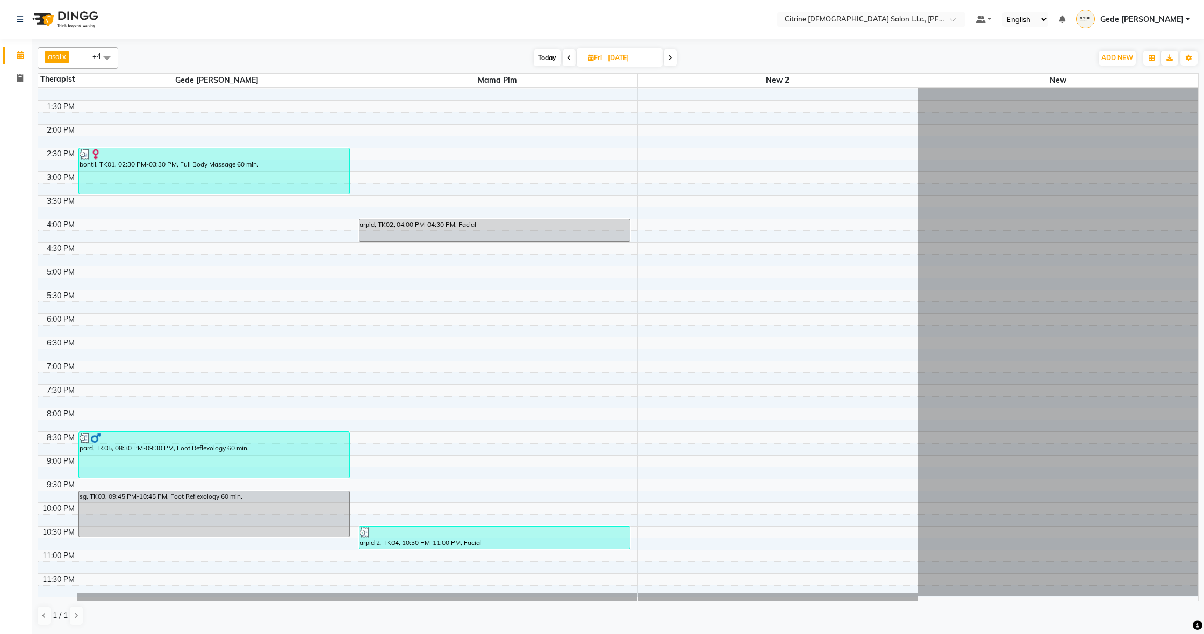
click at [674, 56] on span at bounding box center [670, 57] width 13 height 17
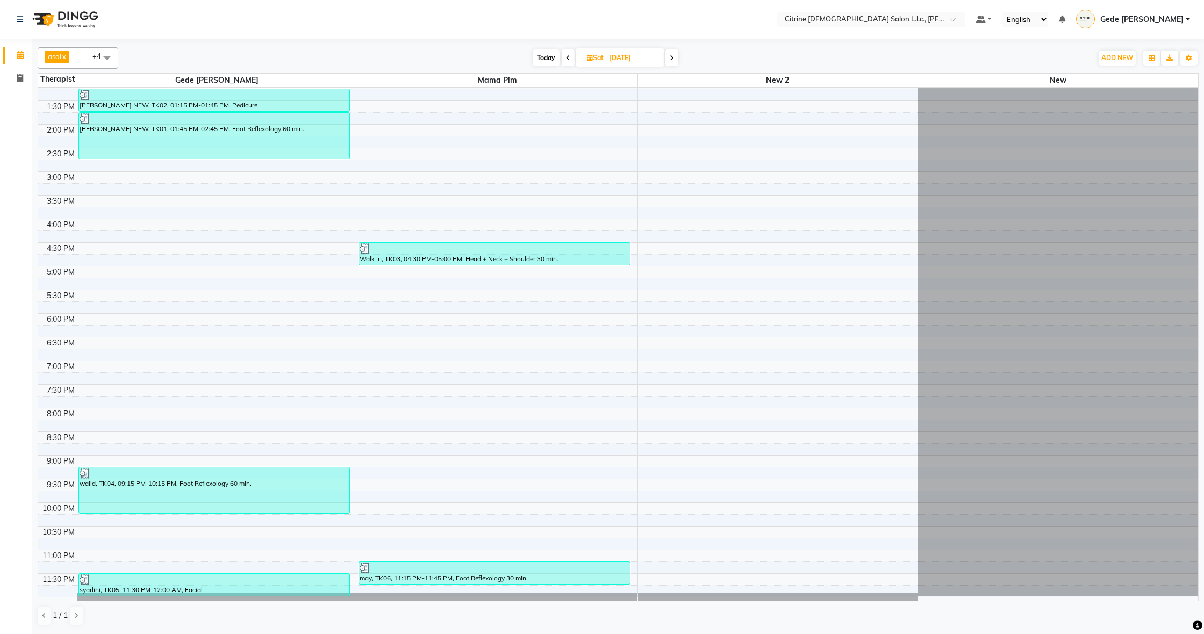
scroll to position [625, 0]
click at [674, 58] on icon at bounding box center [672, 58] width 4 height 6
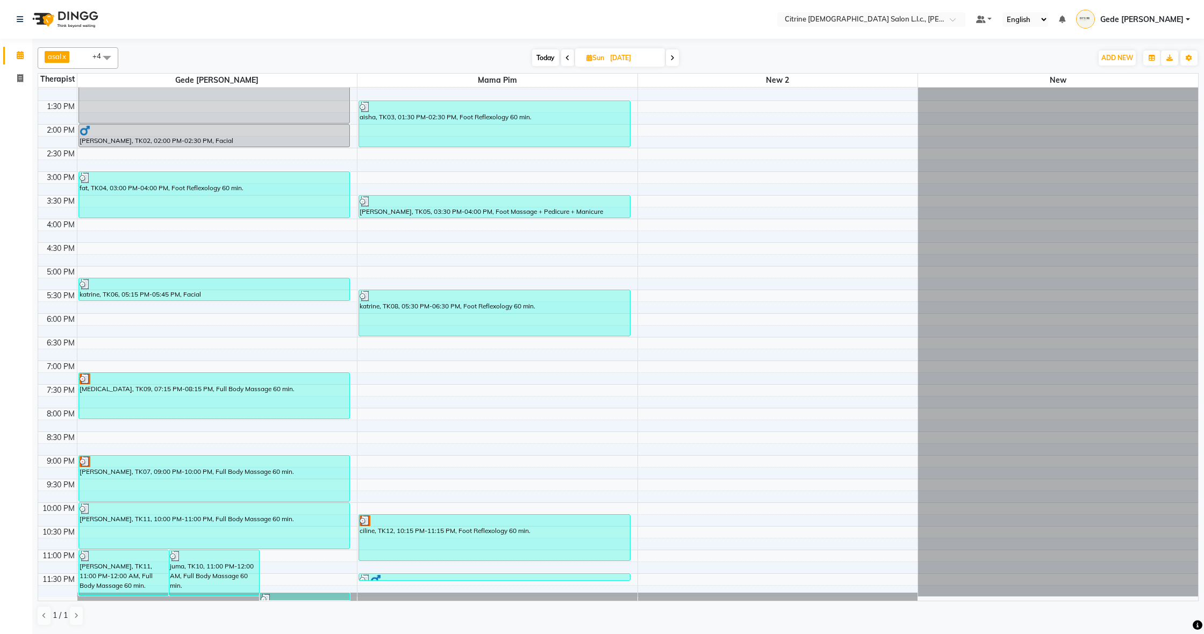
click at [673, 58] on icon at bounding box center [672, 58] width 4 height 6
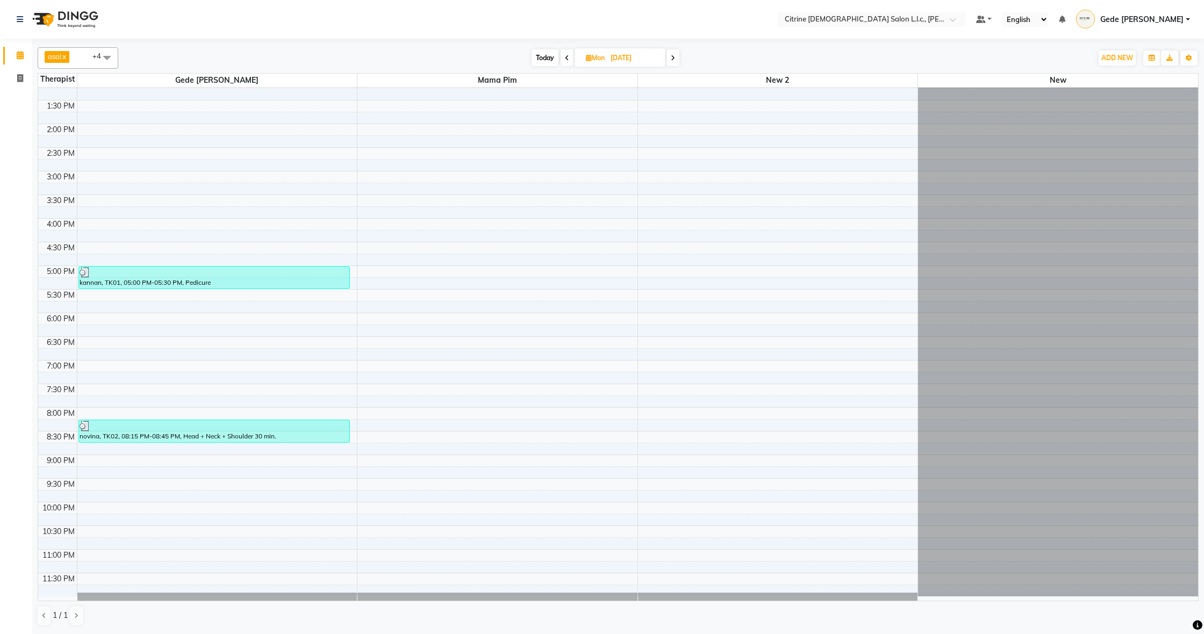
scroll to position [153, 0]
click at [678, 56] on span at bounding box center [673, 57] width 13 height 17
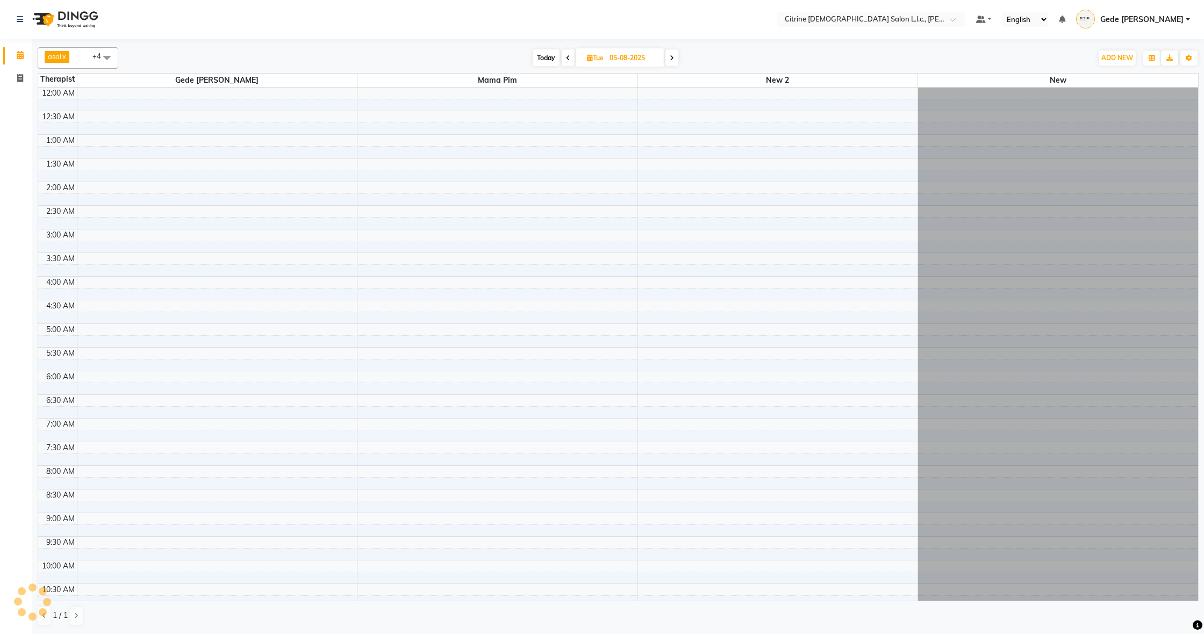
scroll to position [0, 0]
click at [545, 58] on span "Today" at bounding box center [546, 57] width 27 height 17
type input "02-10-2025"
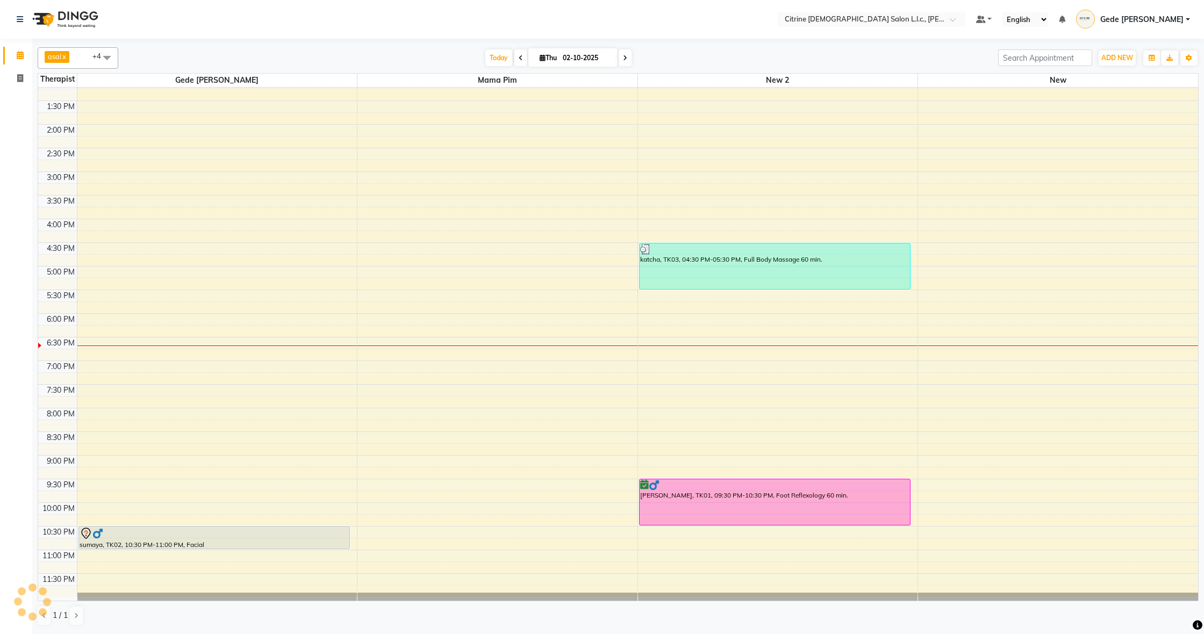
click at [648, 358] on div "12:00 AM 12:30 AM 1:00 AM 1:30 AM 2:00 AM 2:30 AM 3:00 AM 3:30 AM 4:00 AM 4:30 …" at bounding box center [618, 29] width 1160 height 1135
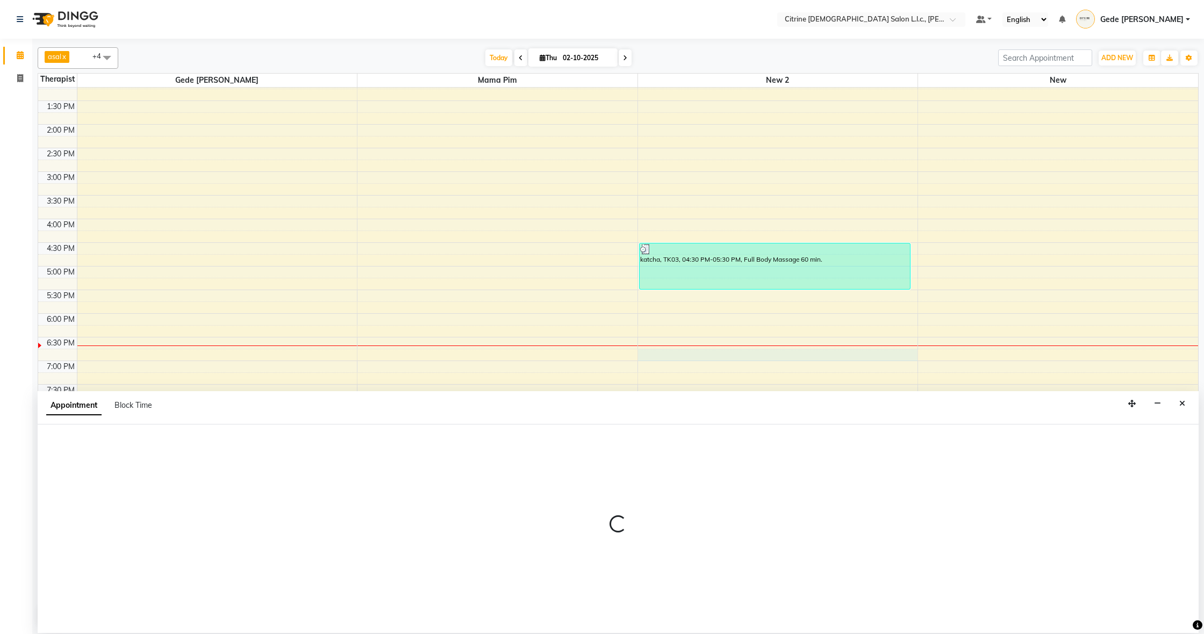
select select "88909"
select select "1125"
select select "tentative"
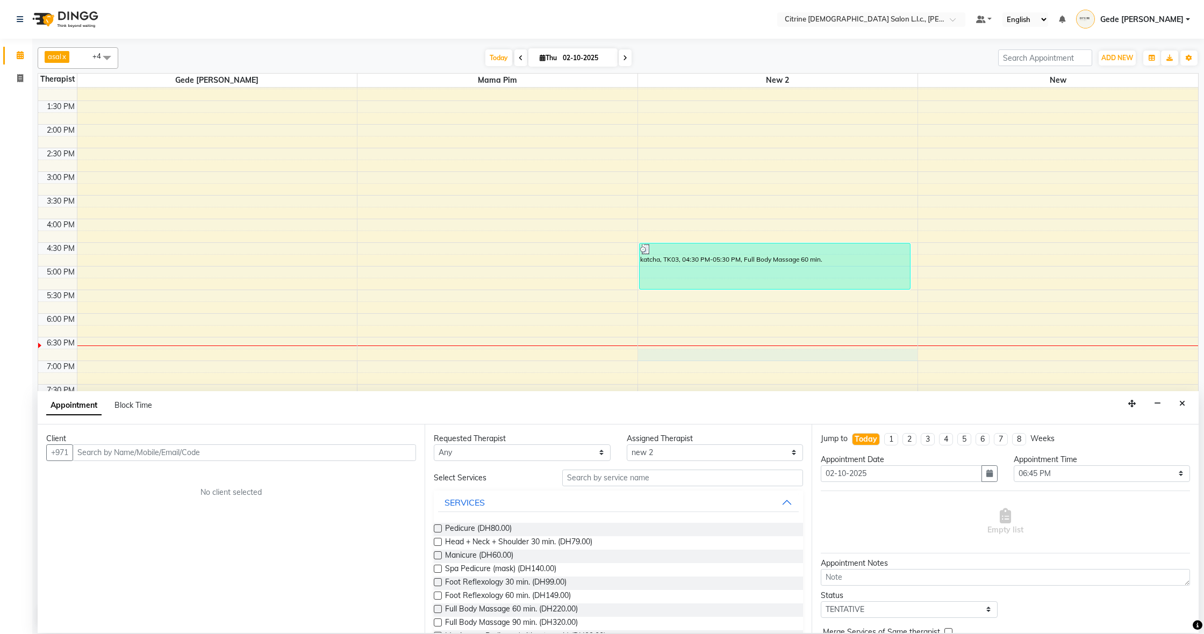
drag, startPoint x: 1181, startPoint y: 402, endPoint x: 1145, endPoint y: 406, distance: 35.7
click at [1180, 402] on icon "Close" at bounding box center [1183, 404] width 6 height 8
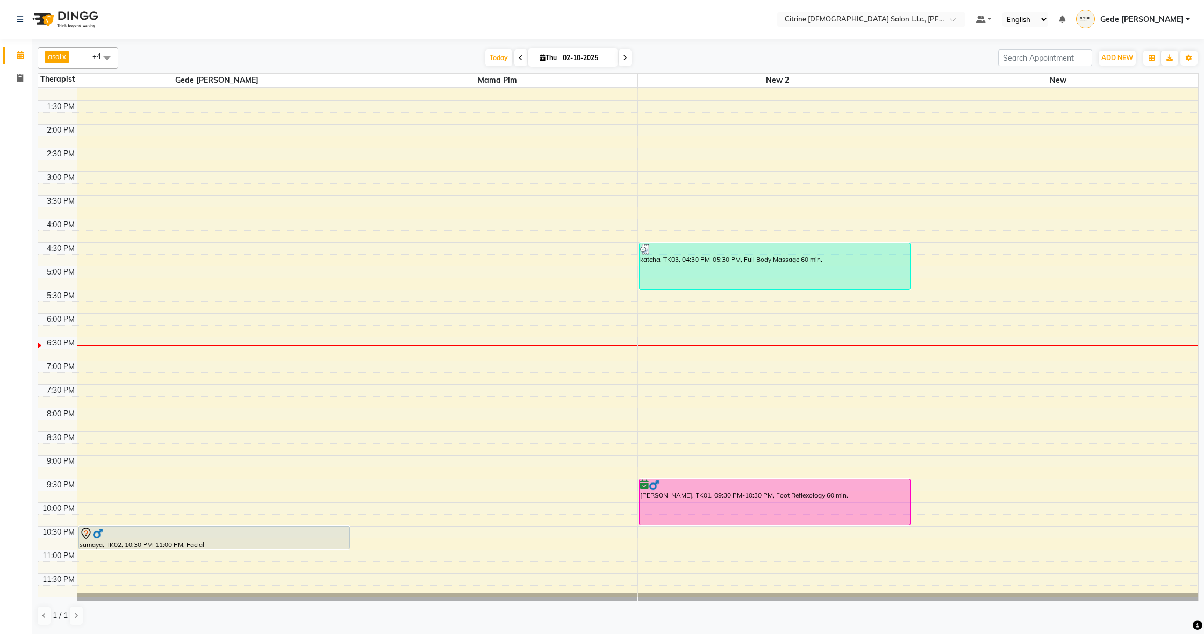
click at [646, 365] on div "12:00 AM 12:30 AM 1:00 AM 1:30 AM 2:00 AM 2:30 AM 3:00 AM 3:30 AM 4:00 AM 4:30 …" at bounding box center [618, 29] width 1160 height 1135
select select "88909"
select select "1140"
select select "tentative"
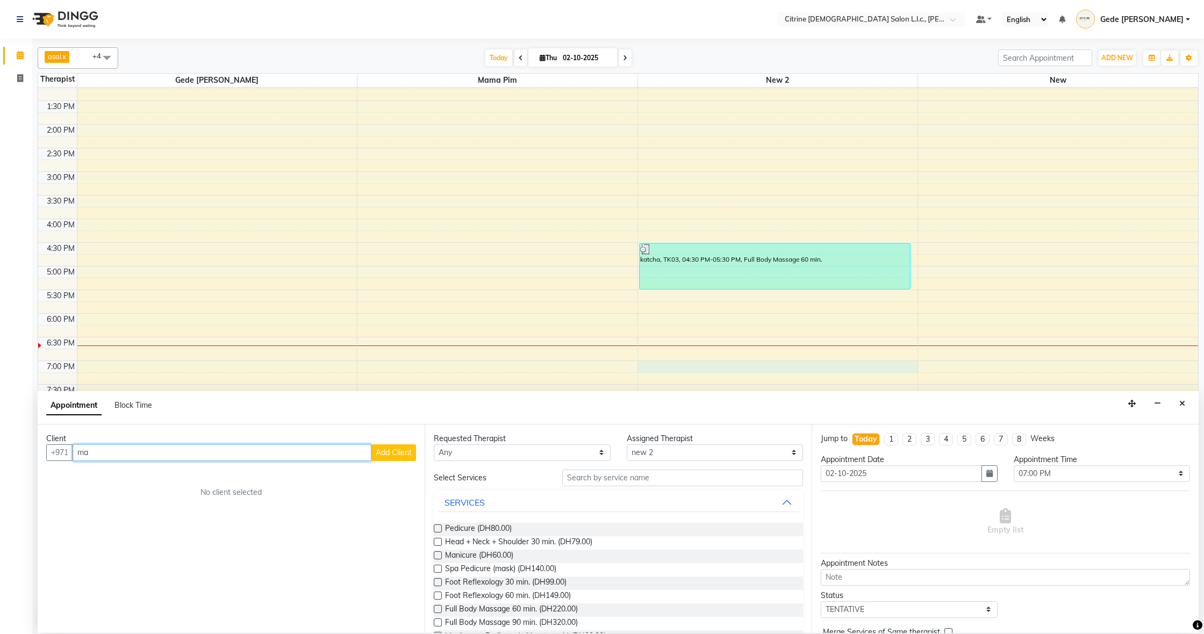
type input "m"
type input "504477052"
click at [392, 459] on button "Add Client" at bounding box center [394, 453] width 45 height 17
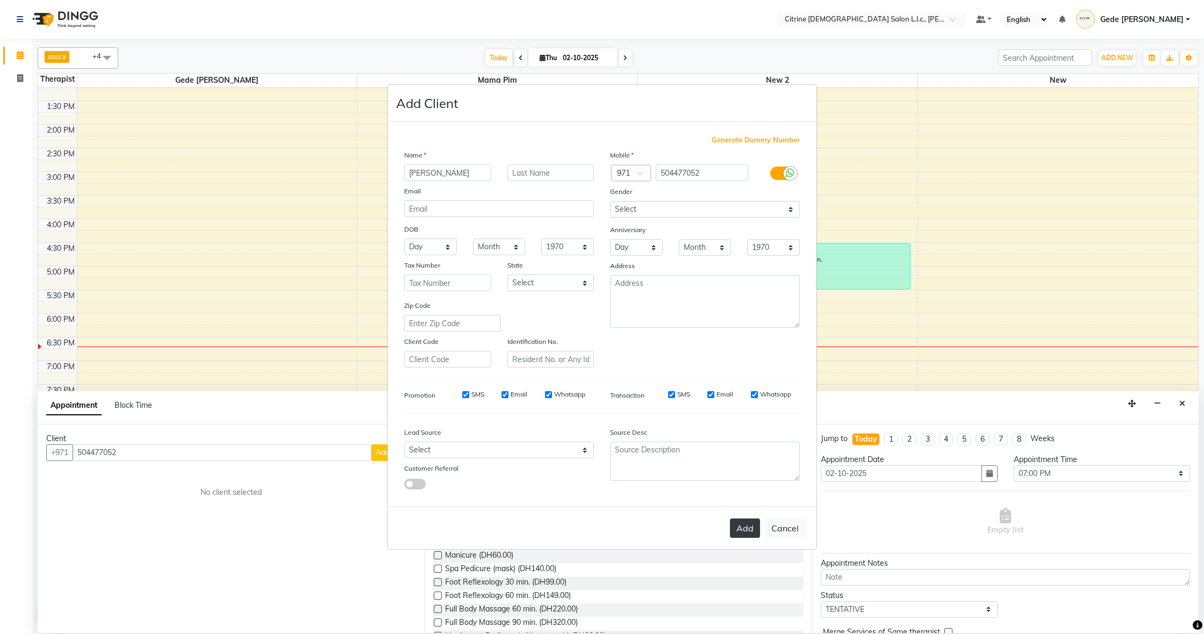
type input "[PERSON_NAME]"
click at [744, 532] on button "Add" at bounding box center [745, 528] width 30 height 19
select select
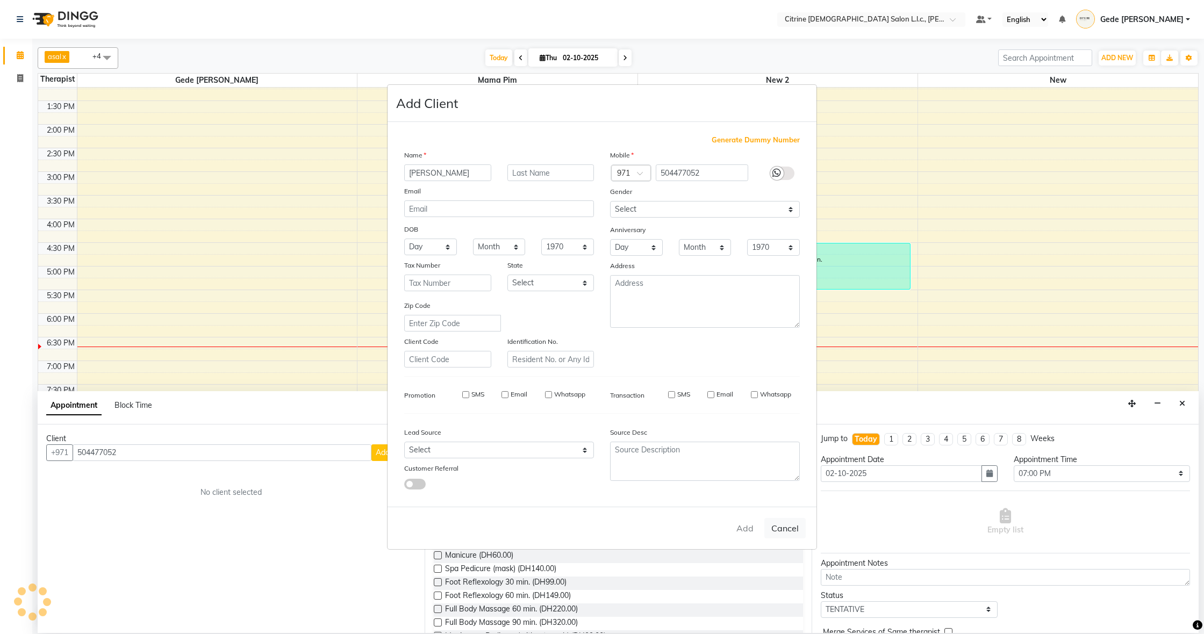
select select
checkbox input "false"
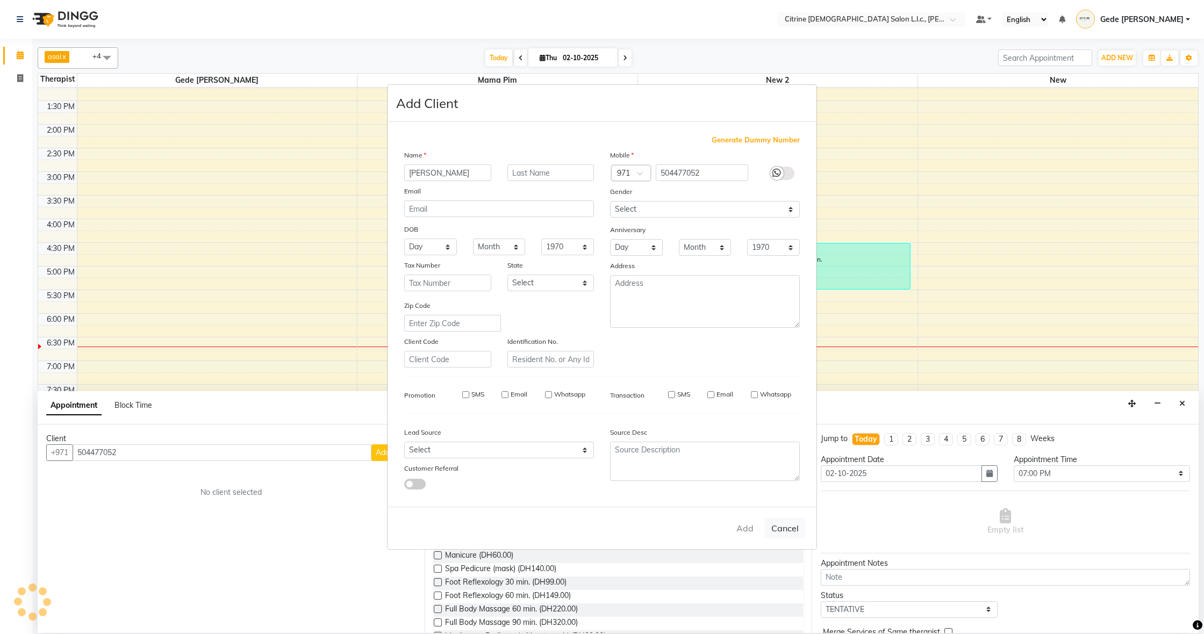
checkbox input "false"
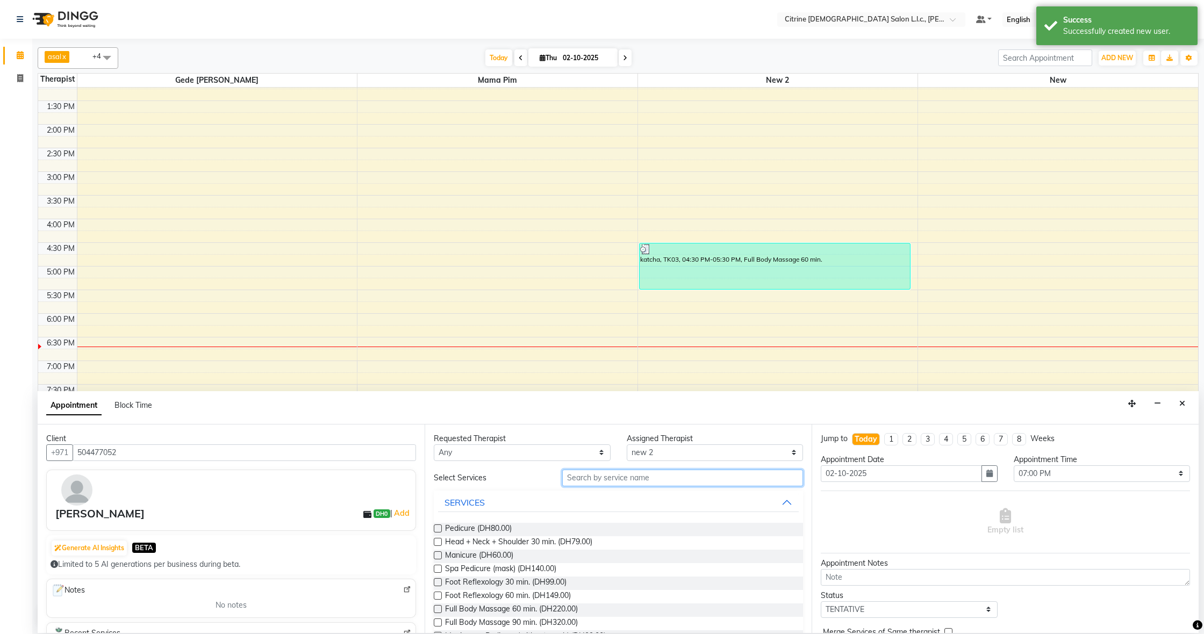
click at [665, 478] on input "text" at bounding box center [682, 478] width 241 height 17
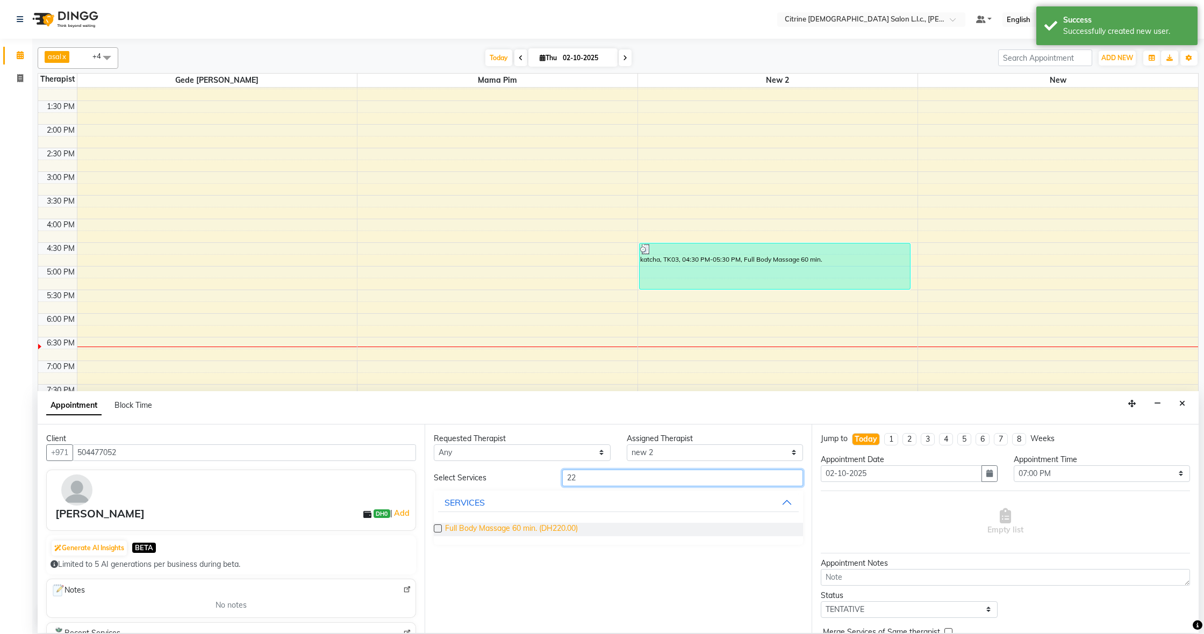
type input "22"
click at [525, 531] on span "Full Body Massage 60 min. (DH220.00)" at bounding box center [511, 529] width 133 height 13
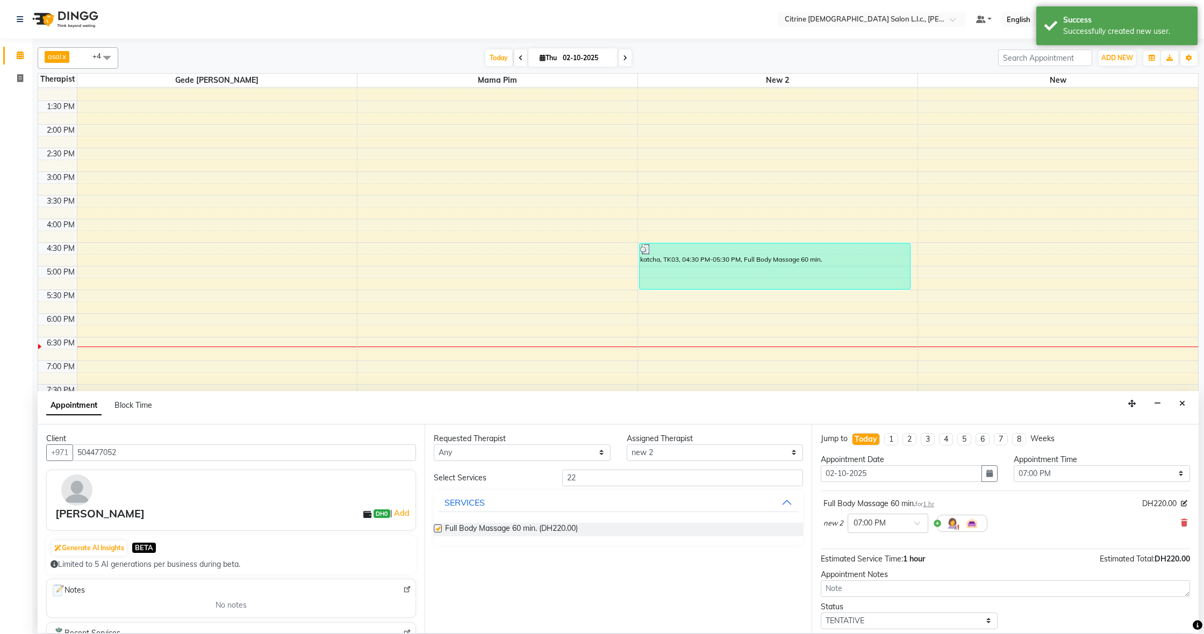
checkbox input "false"
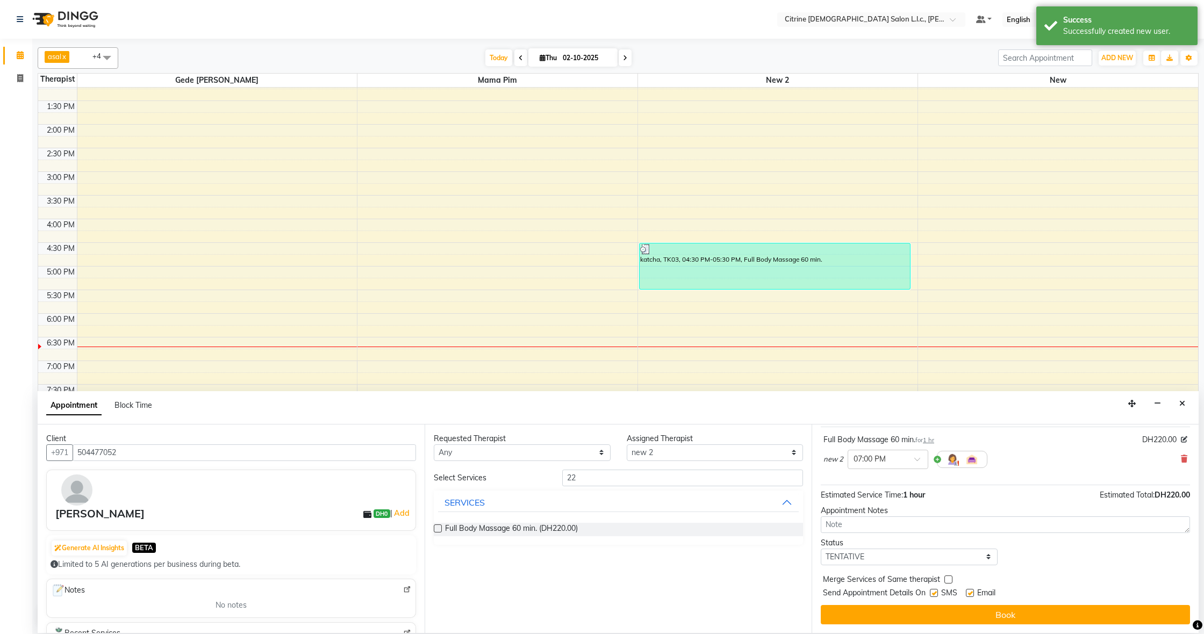
click at [959, 615] on button "Book" at bounding box center [1005, 614] width 369 height 19
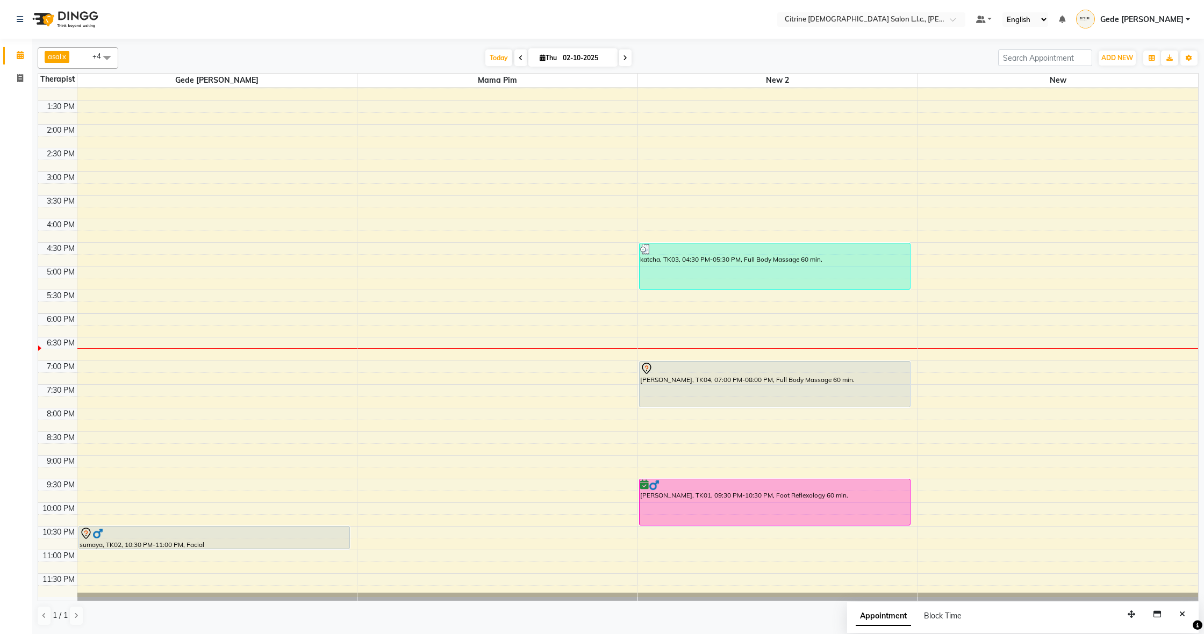
scroll to position [0, 0]
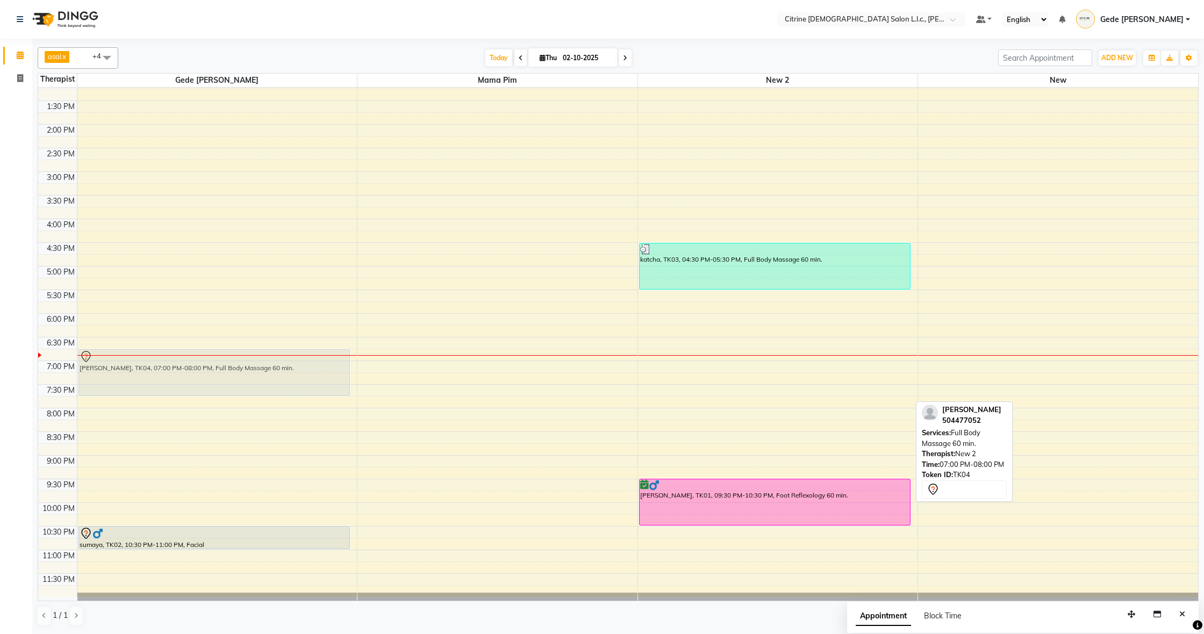
drag, startPoint x: 633, startPoint y: 405, endPoint x: 226, endPoint y: 383, distance: 407.1
click at [226, 383] on tr "sumaya, TK02, 10:30 PM-11:00 PM, Facial [PERSON_NAME], TK04, 07:00 PM-08:00 PM,…" at bounding box center [618, 29] width 1160 height 1135
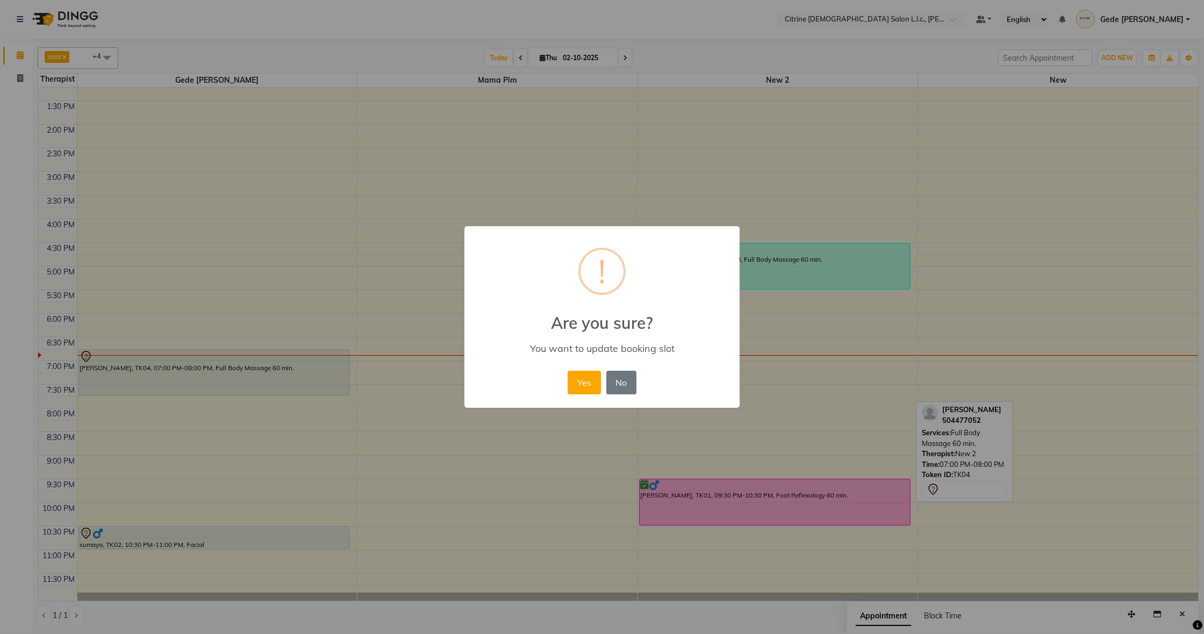
click at [332, 432] on div "× ! Are you sure? You want to update booking slot Yes No No" at bounding box center [602, 317] width 1204 height 634
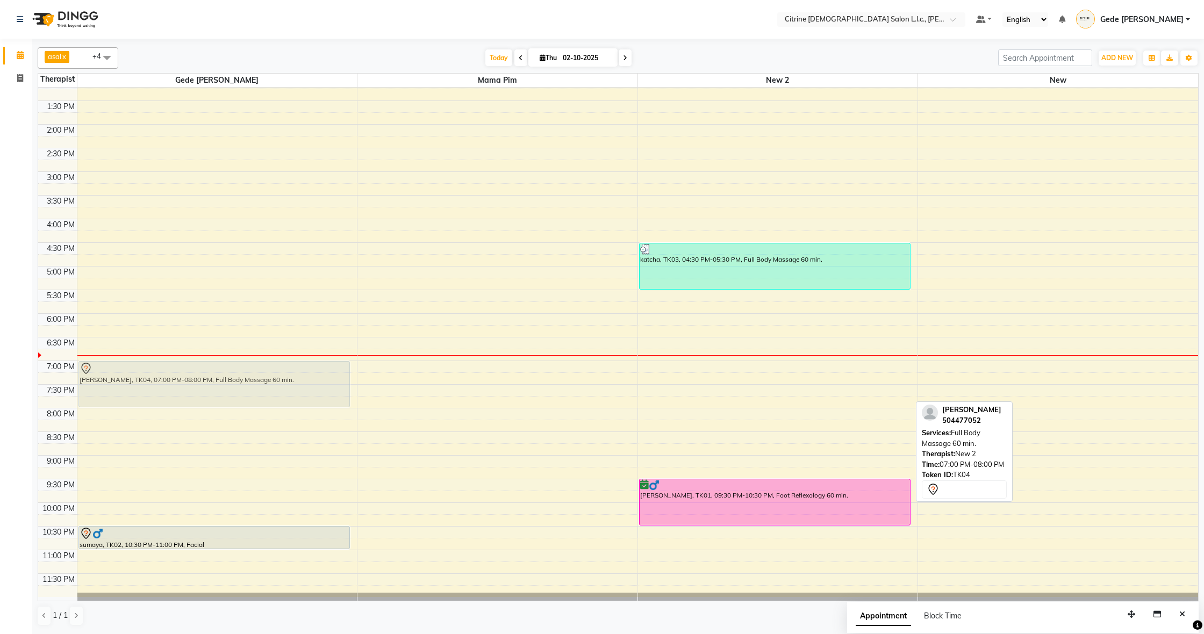
drag, startPoint x: 812, startPoint y: 386, endPoint x: 324, endPoint y: 383, distance: 488.2
click at [324, 383] on tr "sumaya, TK02, 10:30 PM-11:00 PM, Facial [PERSON_NAME], TK04, 07:00 PM-08:00 PM,…" at bounding box center [618, 29] width 1160 height 1135
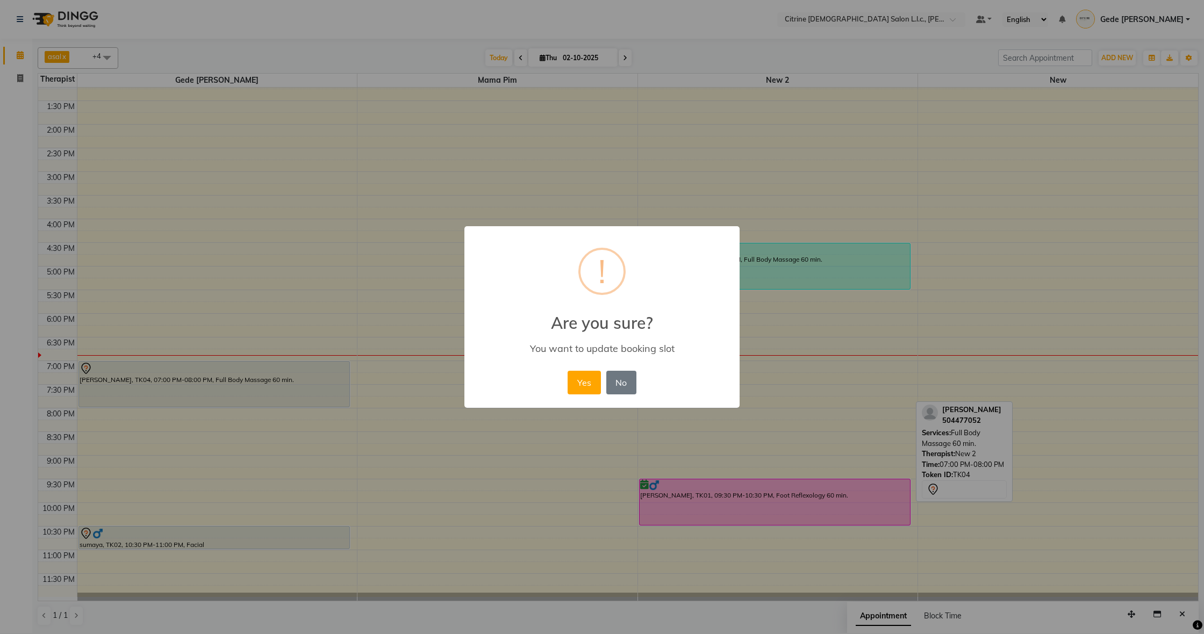
click at [584, 381] on button "Yes" at bounding box center [584, 383] width 33 height 24
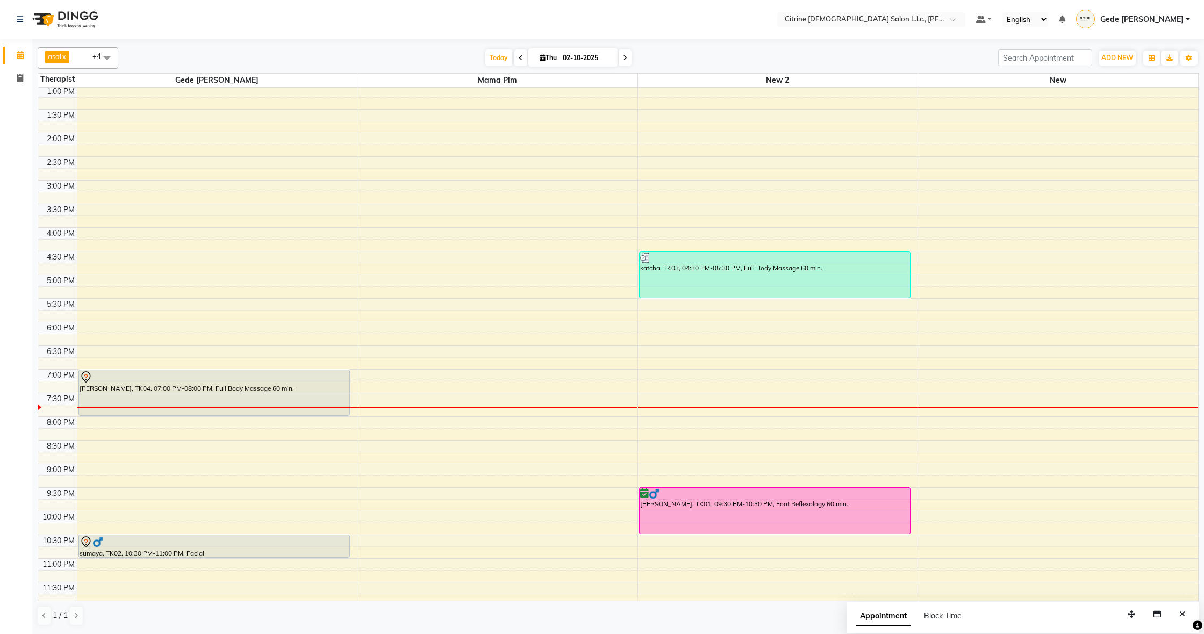
scroll to position [614, 0]
